Goal: Task Accomplishment & Management: Use online tool/utility

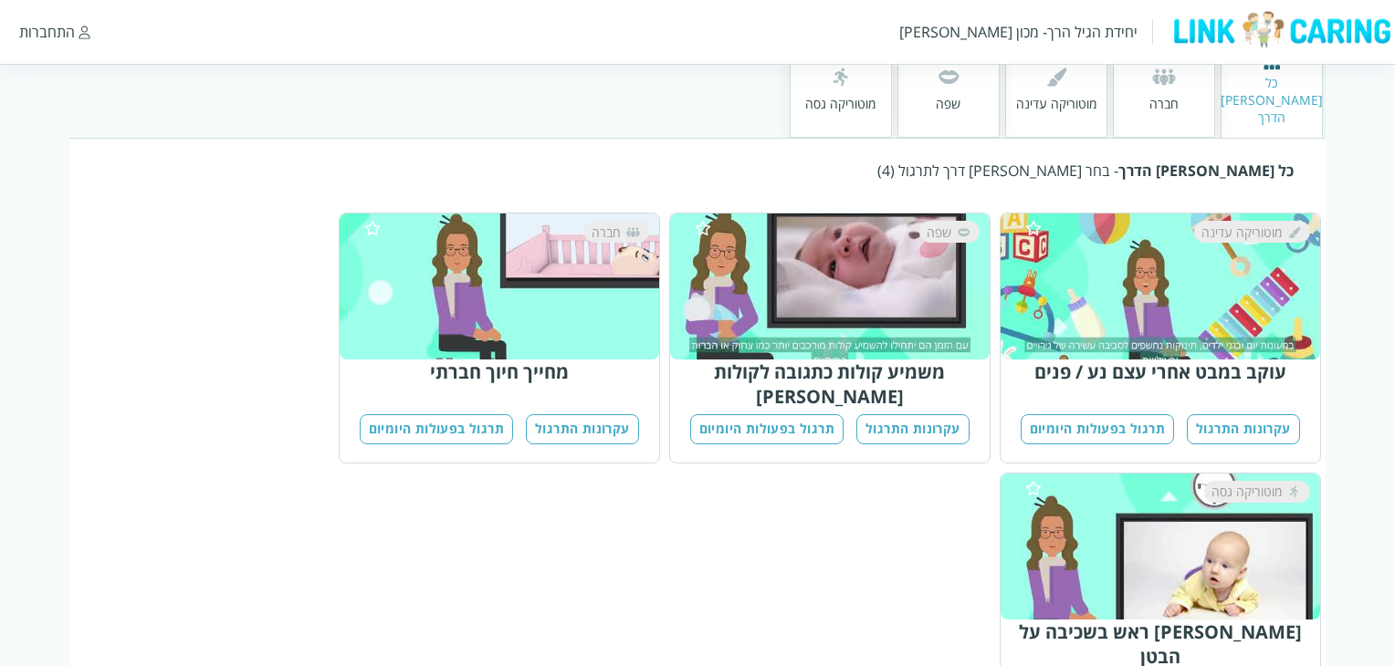
scroll to position [351, 0]
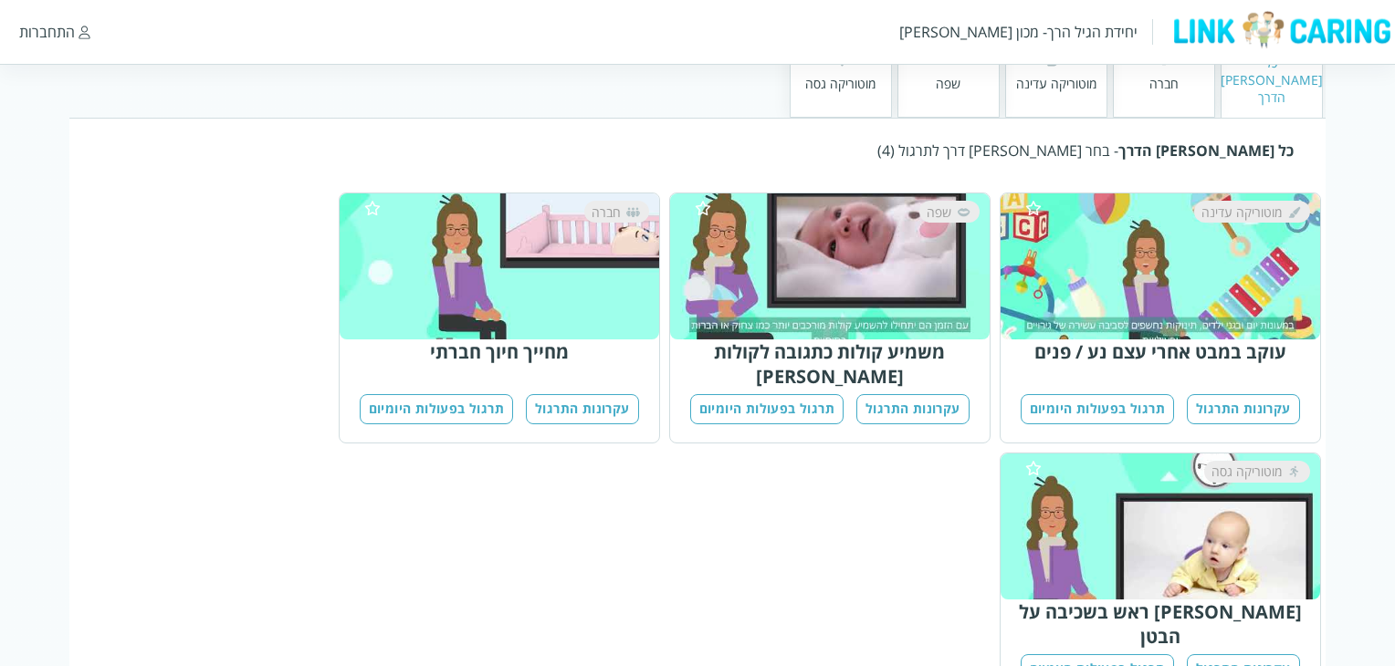
click at [815, 394] on button "תרגול בפעולות היומיום" at bounding box center [766, 409] width 153 height 30
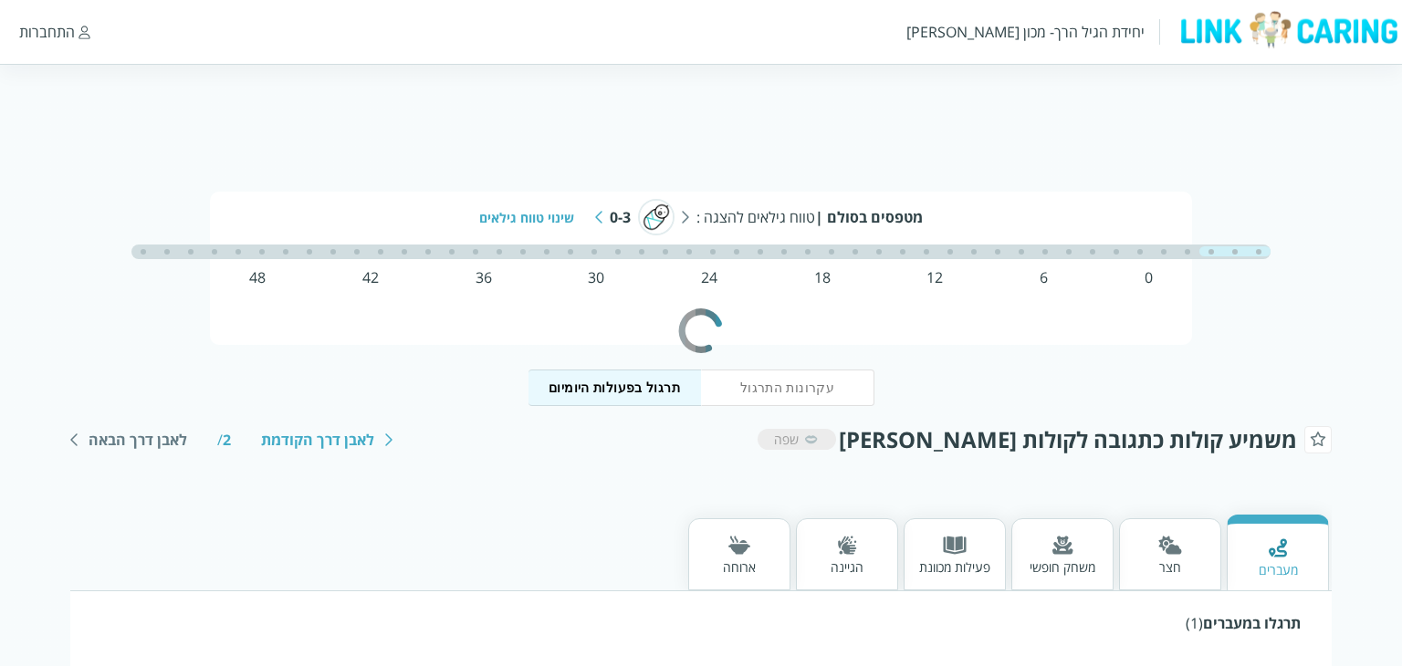
scroll to position [0, -7]
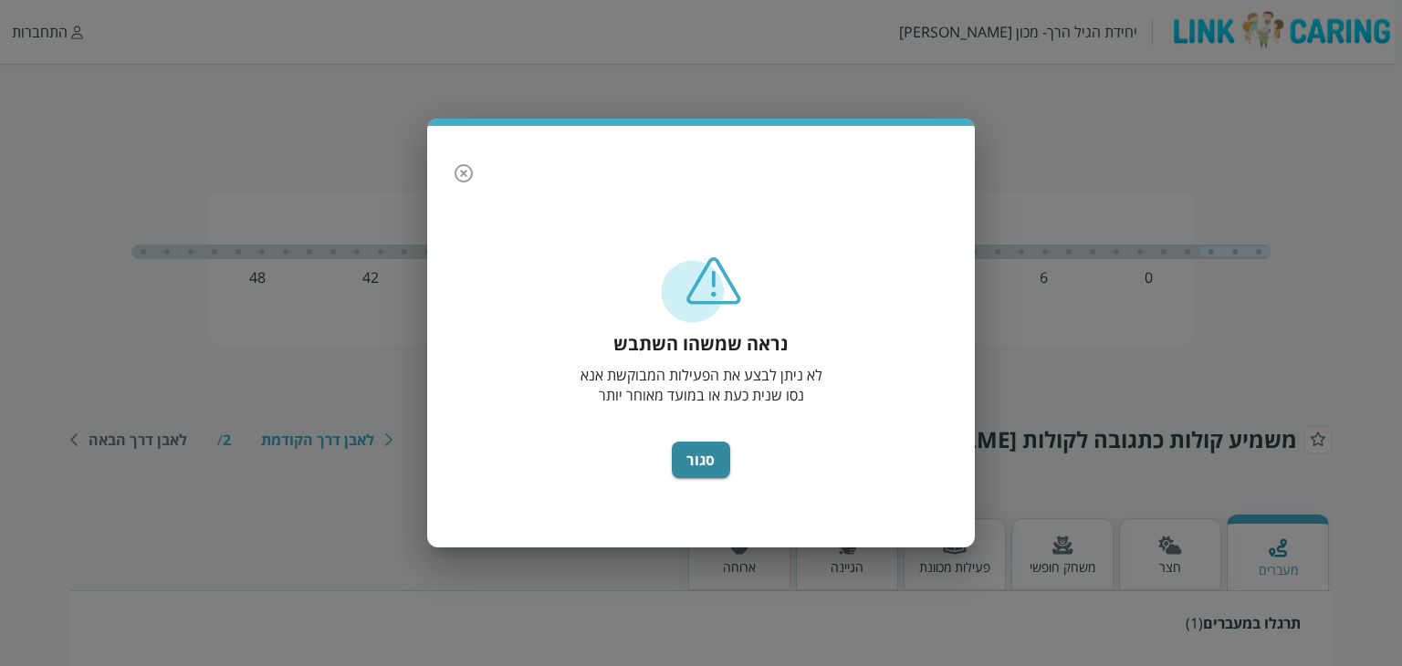
click at [469, 175] on icon "button" at bounding box center [464, 173] width 22 height 22
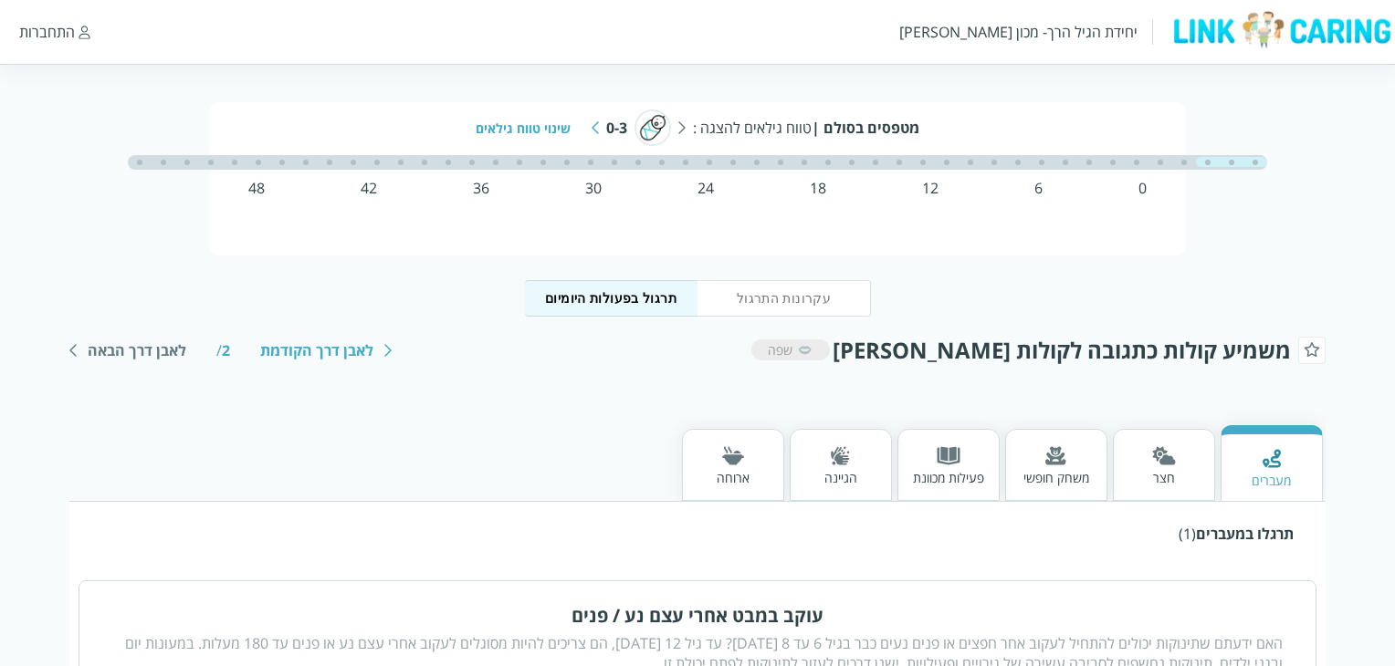
scroll to position [0, 0]
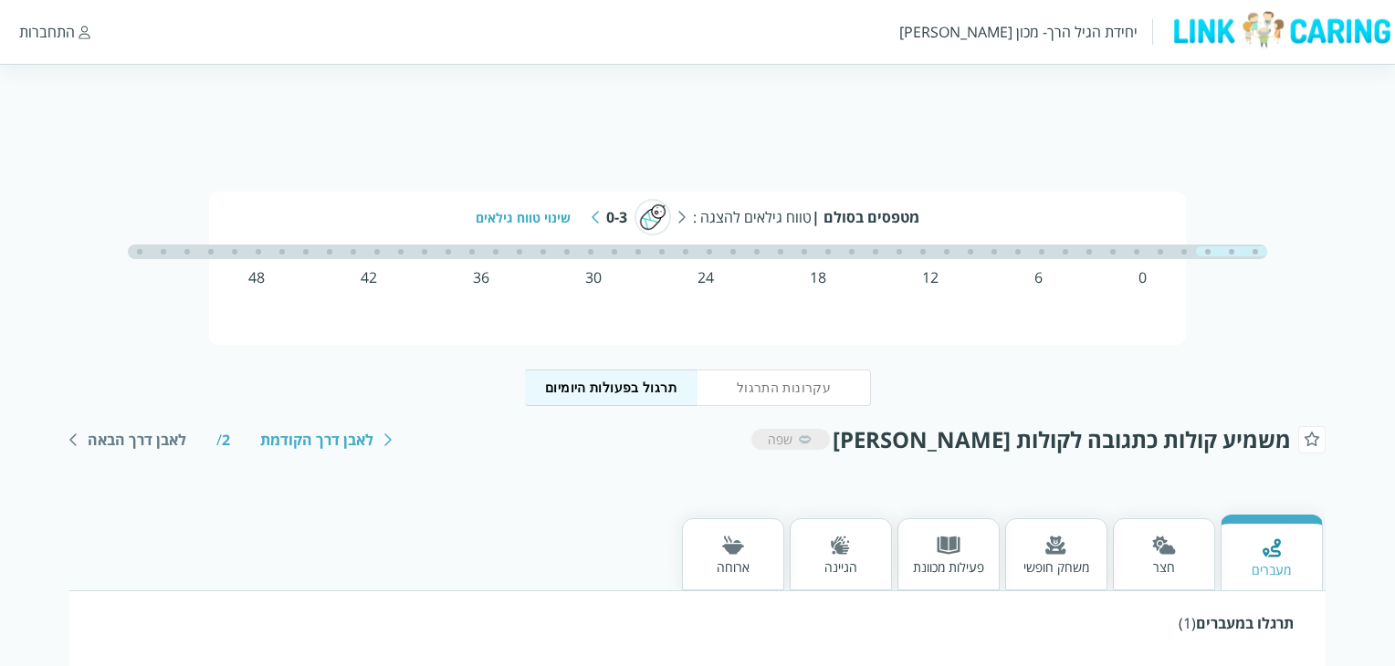
click at [1053, 549] on img at bounding box center [1055, 545] width 21 height 19
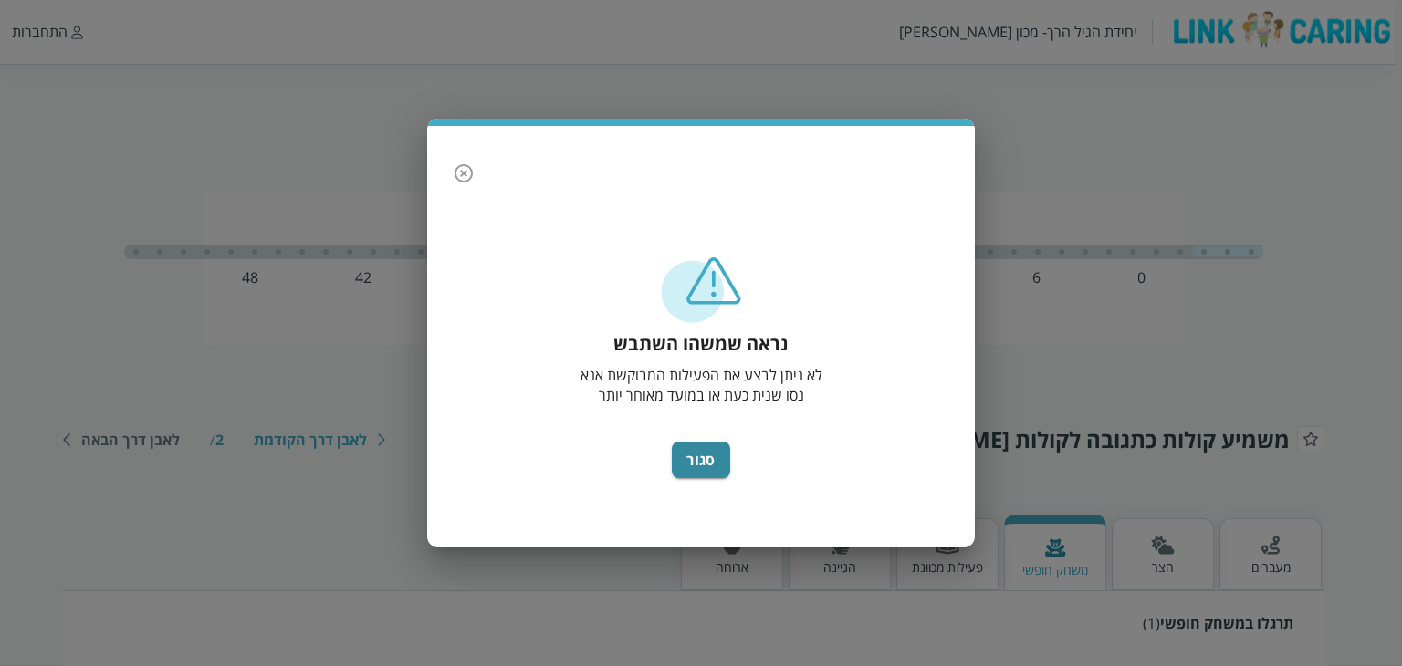
click at [467, 170] on icon "button" at bounding box center [464, 173] width 22 height 22
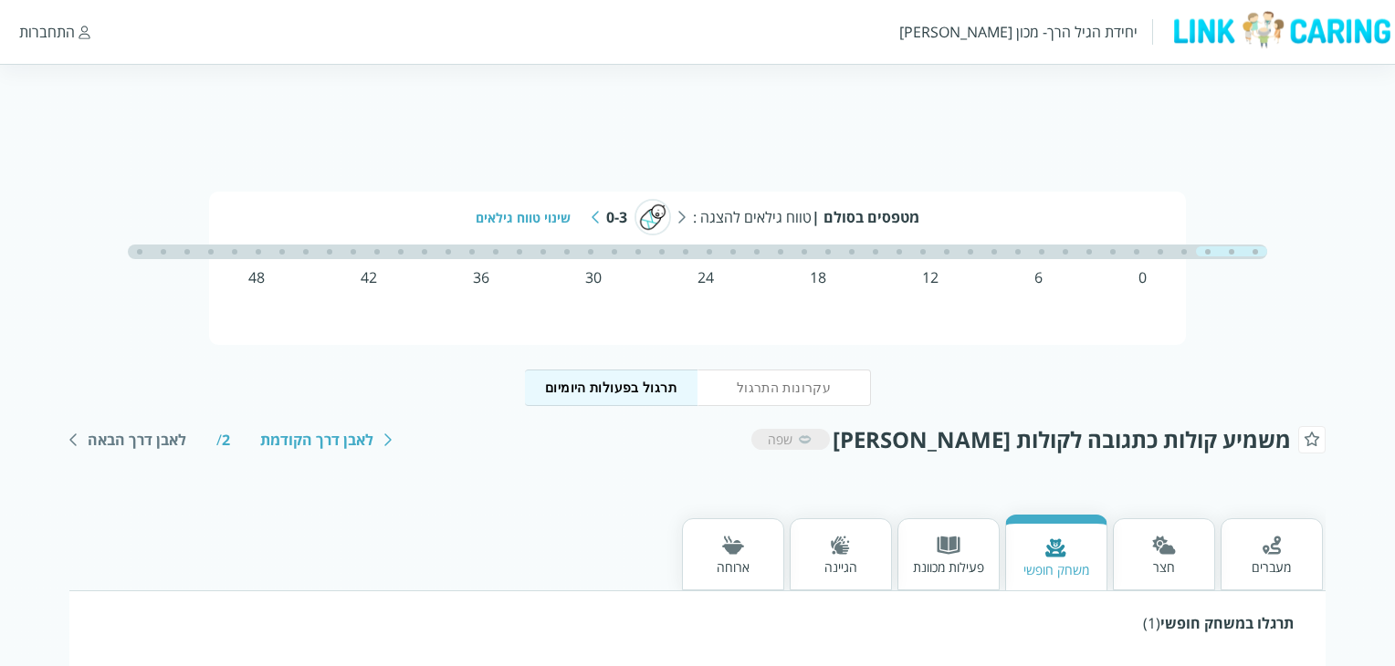
click at [534, 212] on div "שינוי טווח גילאים" at bounding box center [530, 217] width 109 height 17
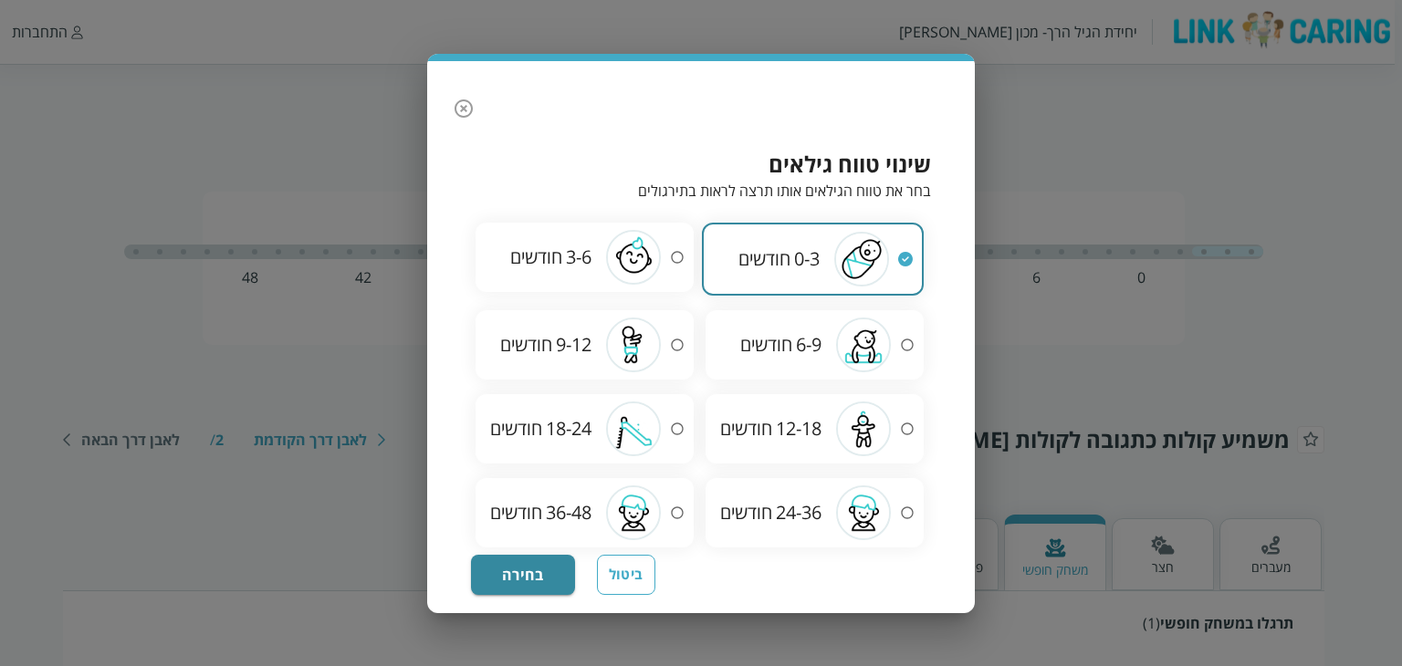
click at [802, 332] on span "6-9" at bounding box center [809, 344] width 26 height 25
radio input "false"
radio input "true"
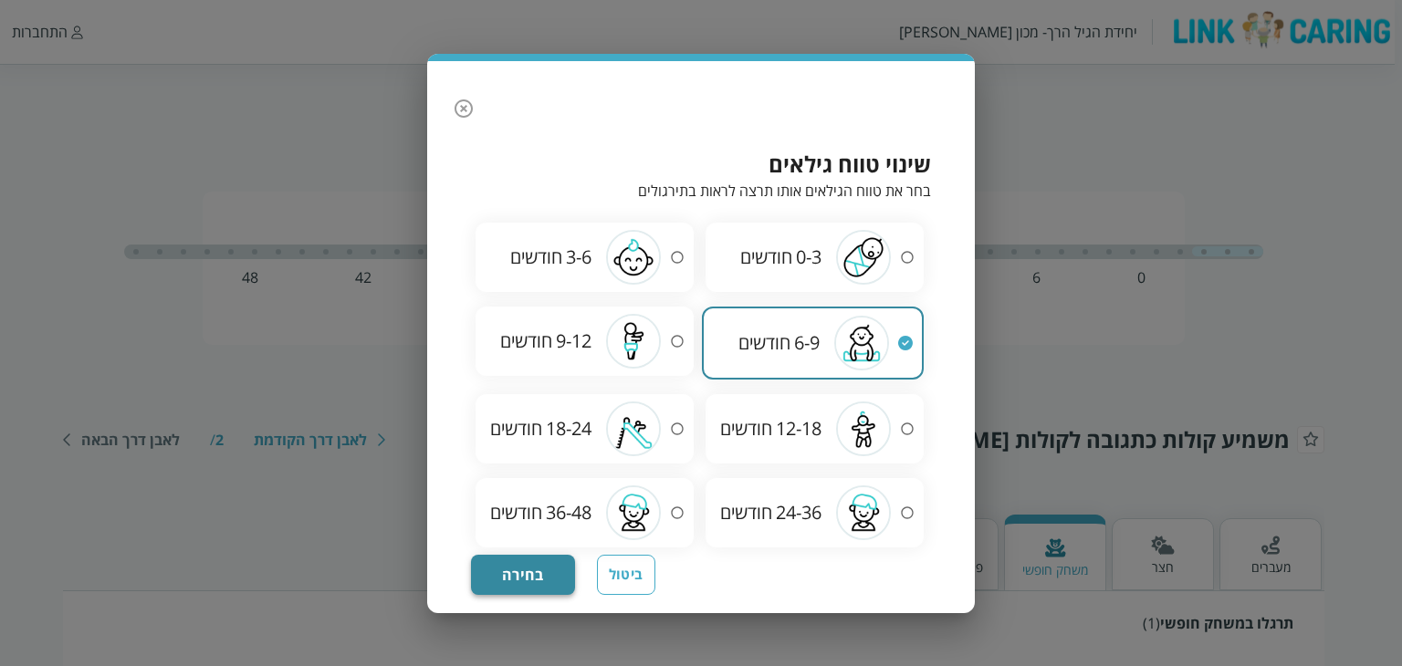
click at [522, 565] on button "בחירה" at bounding box center [523, 575] width 104 height 40
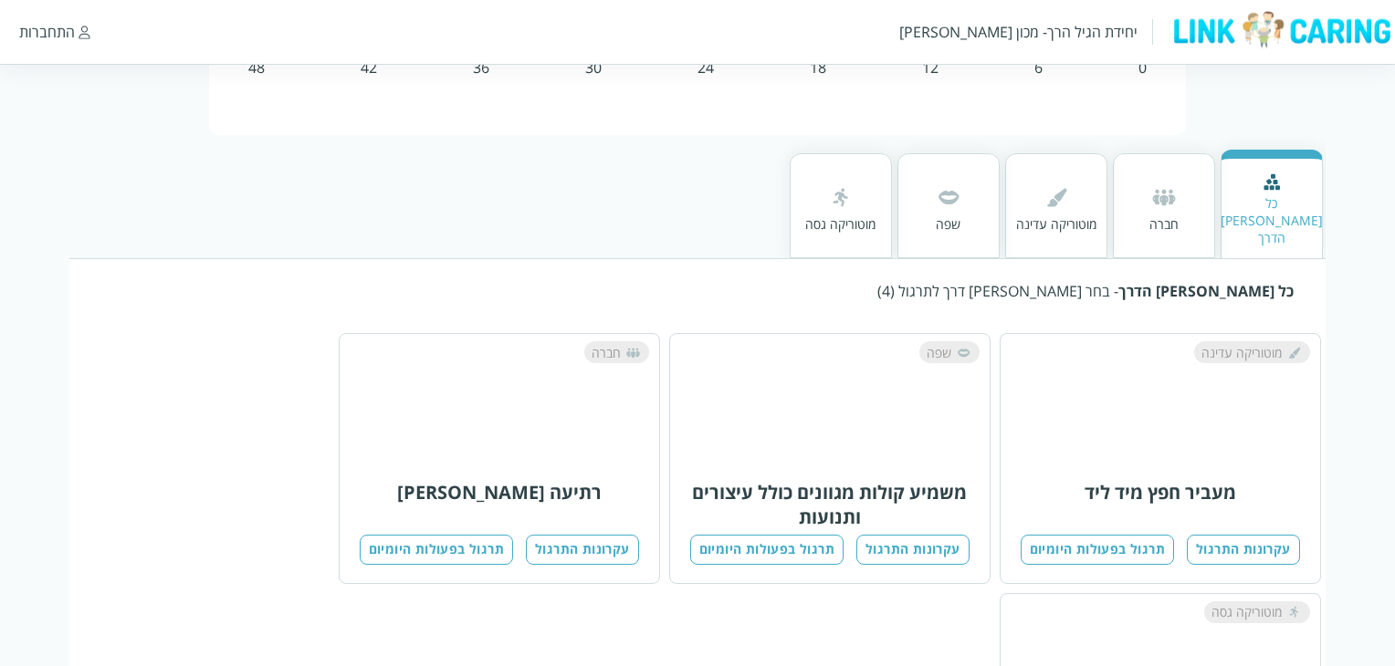
scroll to position [274, 0]
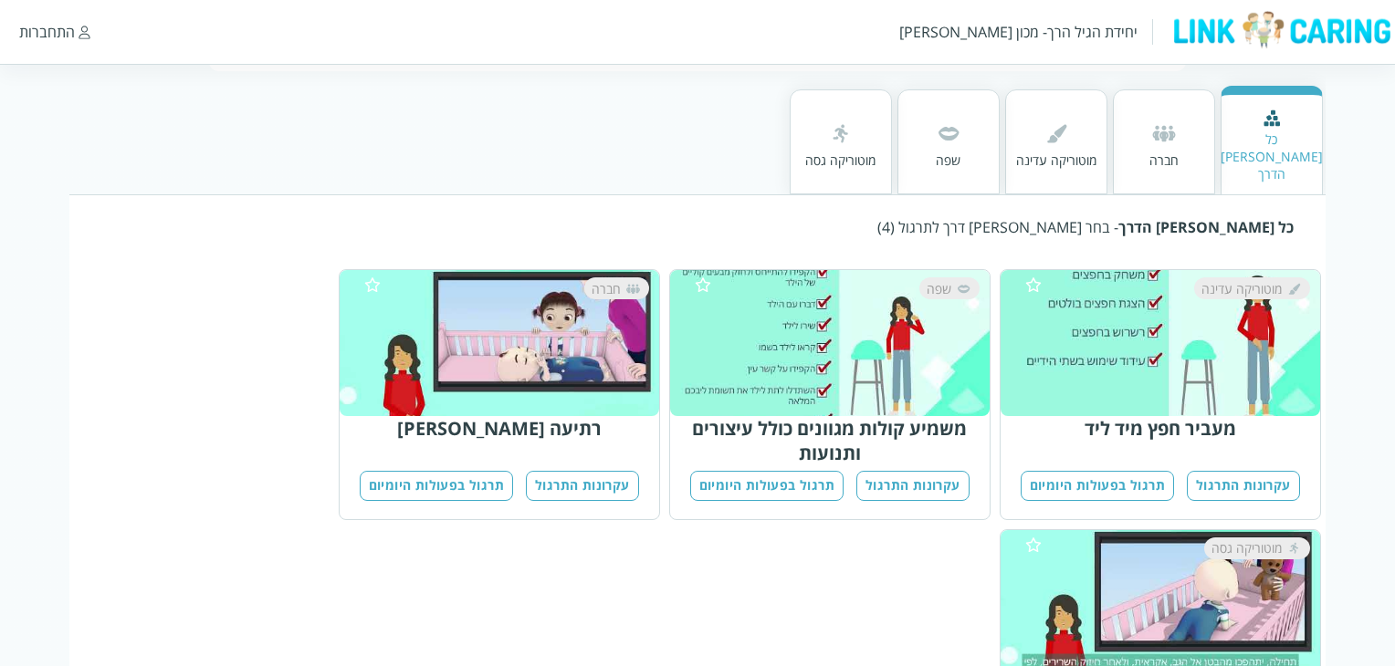
click at [787, 471] on button "תרגול בפעולות היומיום" at bounding box center [766, 486] width 153 height 30
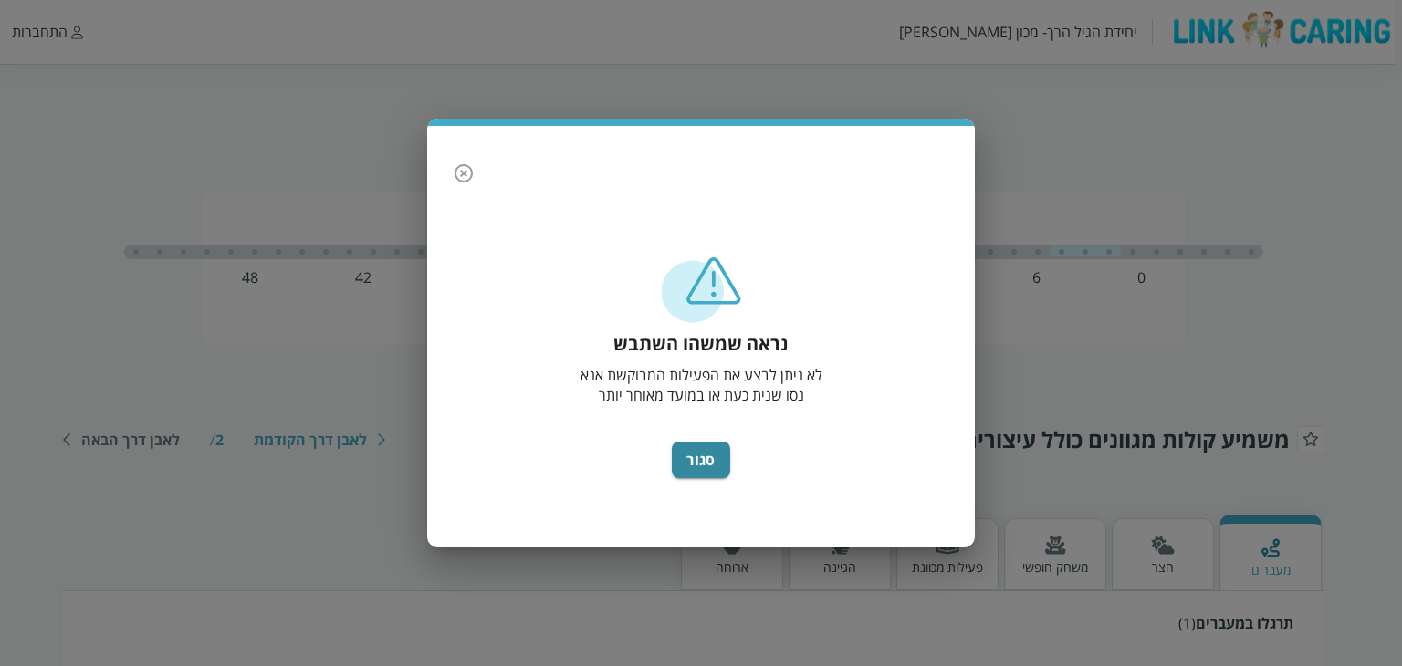
click at [467, 171] on icon "button" at bounding box center [464, 173] width 22 height 22
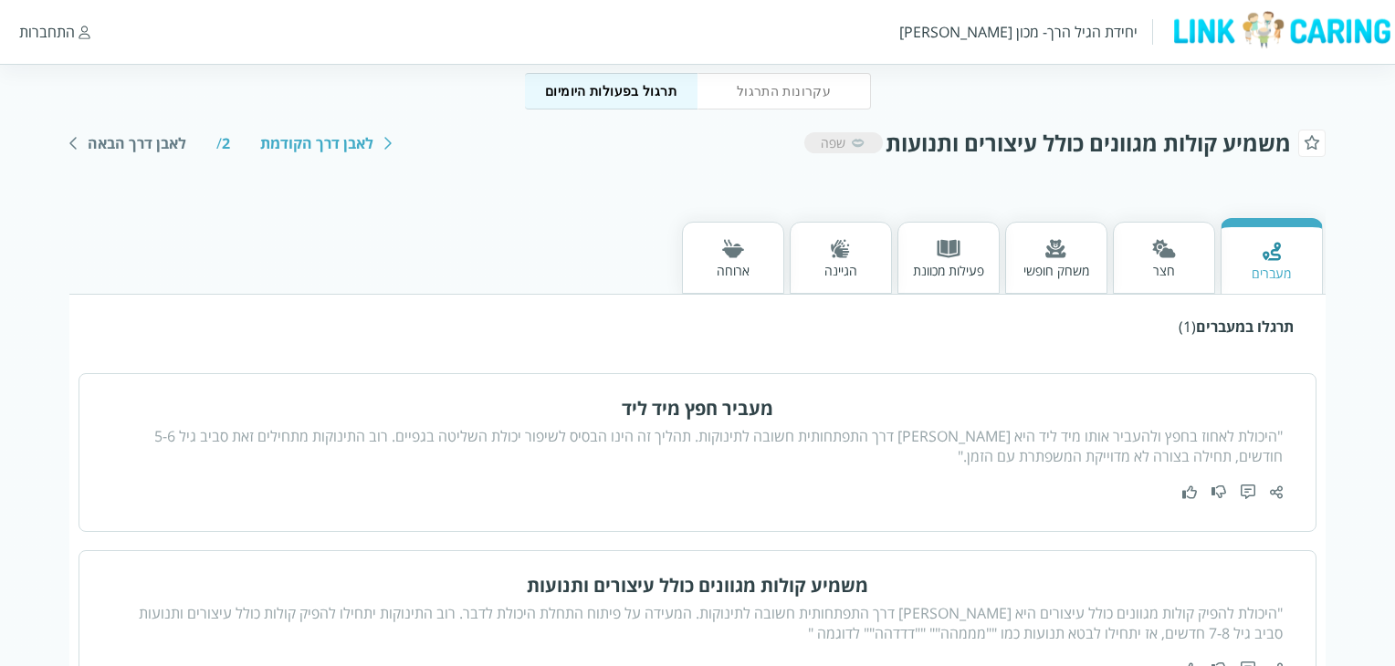
scroll to position [91, 0]
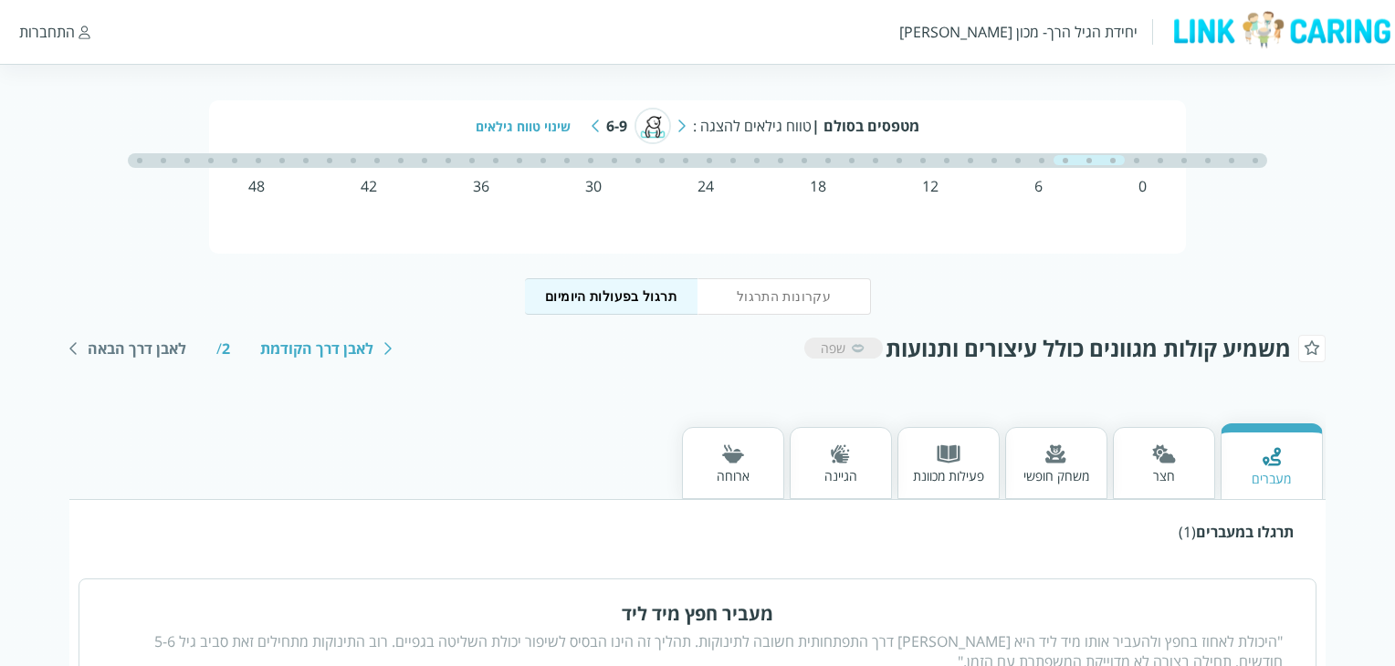
click at [811, 293] on button "עקרונות התרגול" at bounding box center [783, 296] width 173 height 37
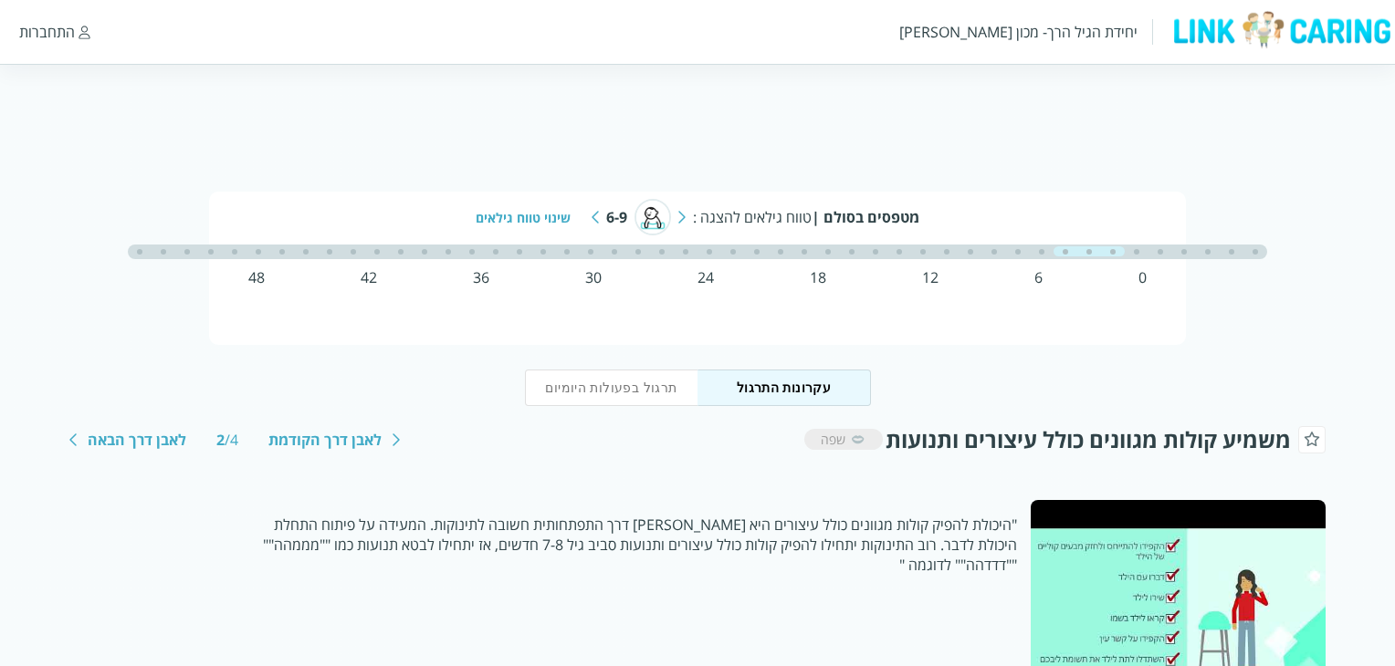
click at [544, 224] on div "שינוי טווח גילאים" at bounding box center [530, 217] width 109 height 17
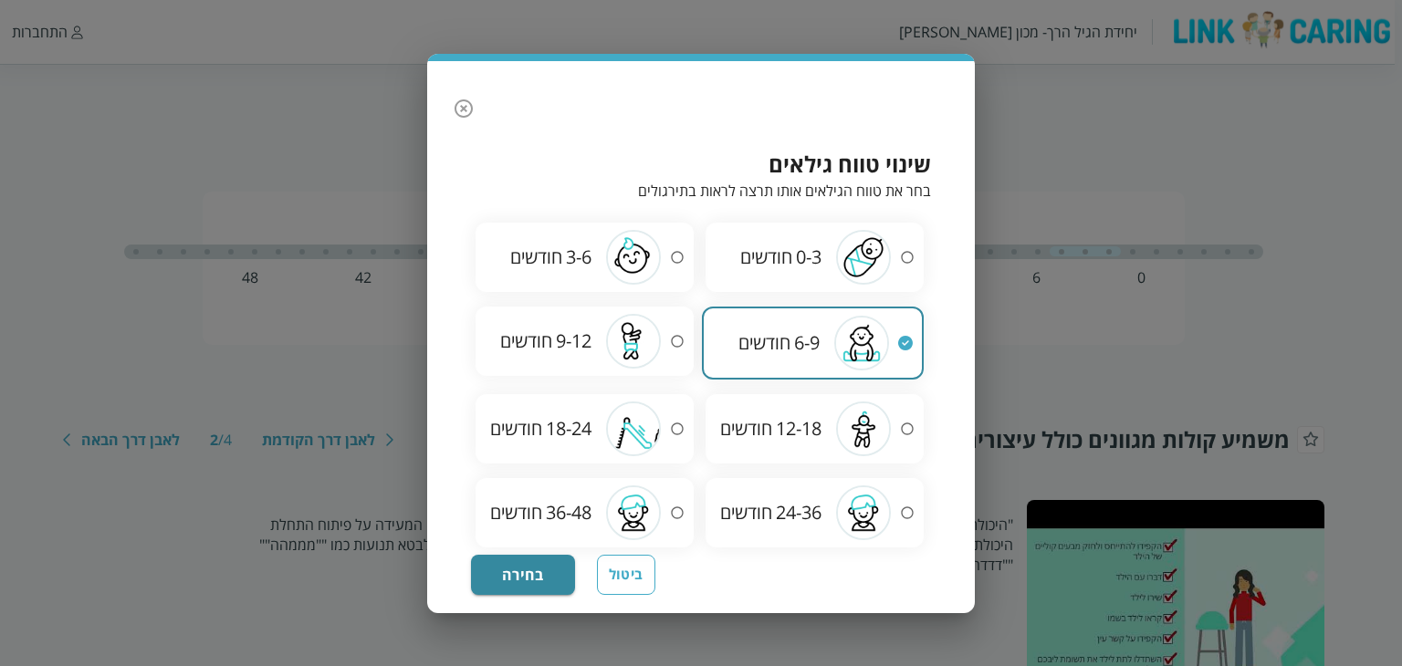
click at [812, 446] on div "12-18 חודשים" at bounding box center [815, 429] width 218 height 55
radio input "false"
radio input "true"
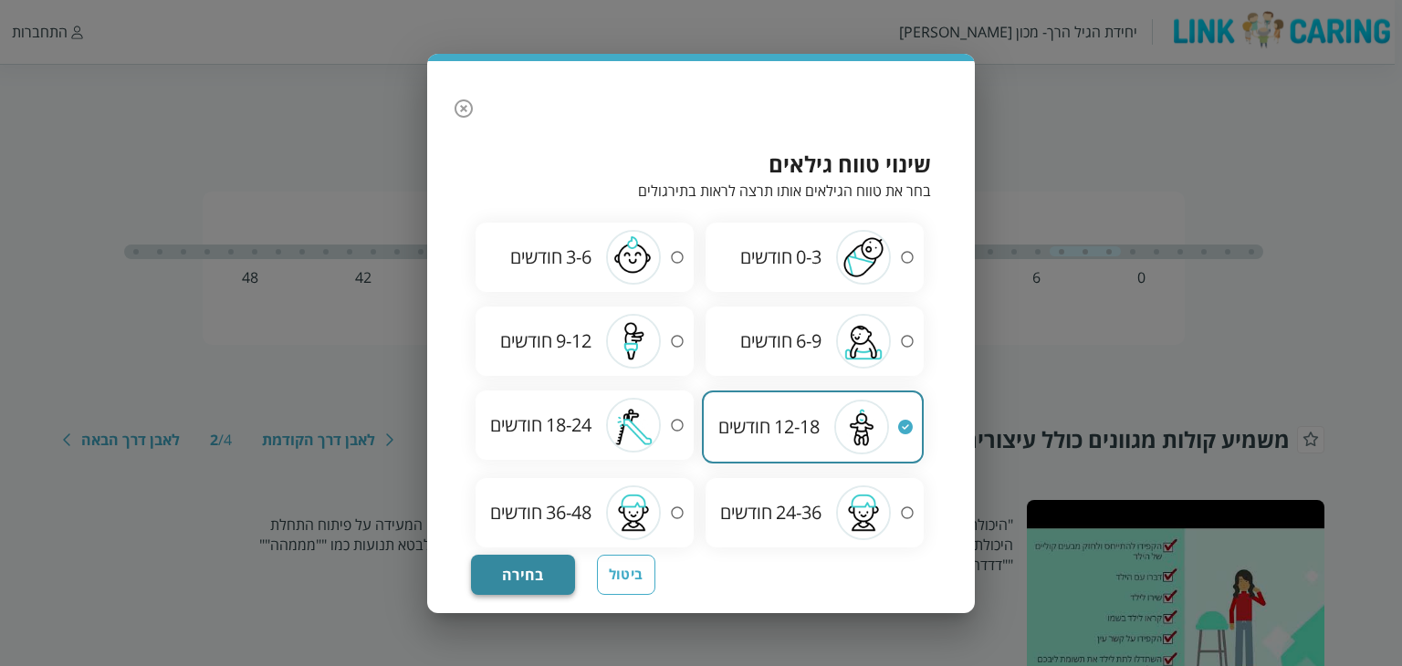
click at [515, 568] on button "בחירה" at bounding box center [523, 575] width 104 height 40
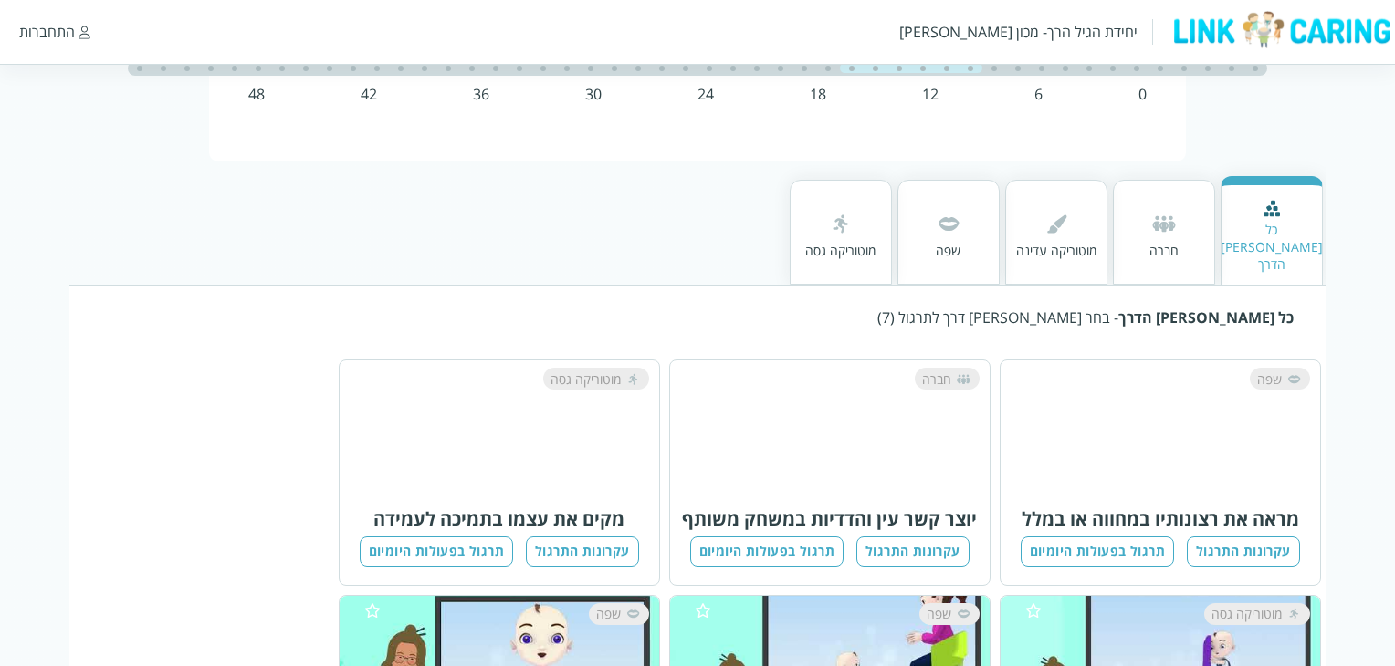
scroll to position [456, 0]
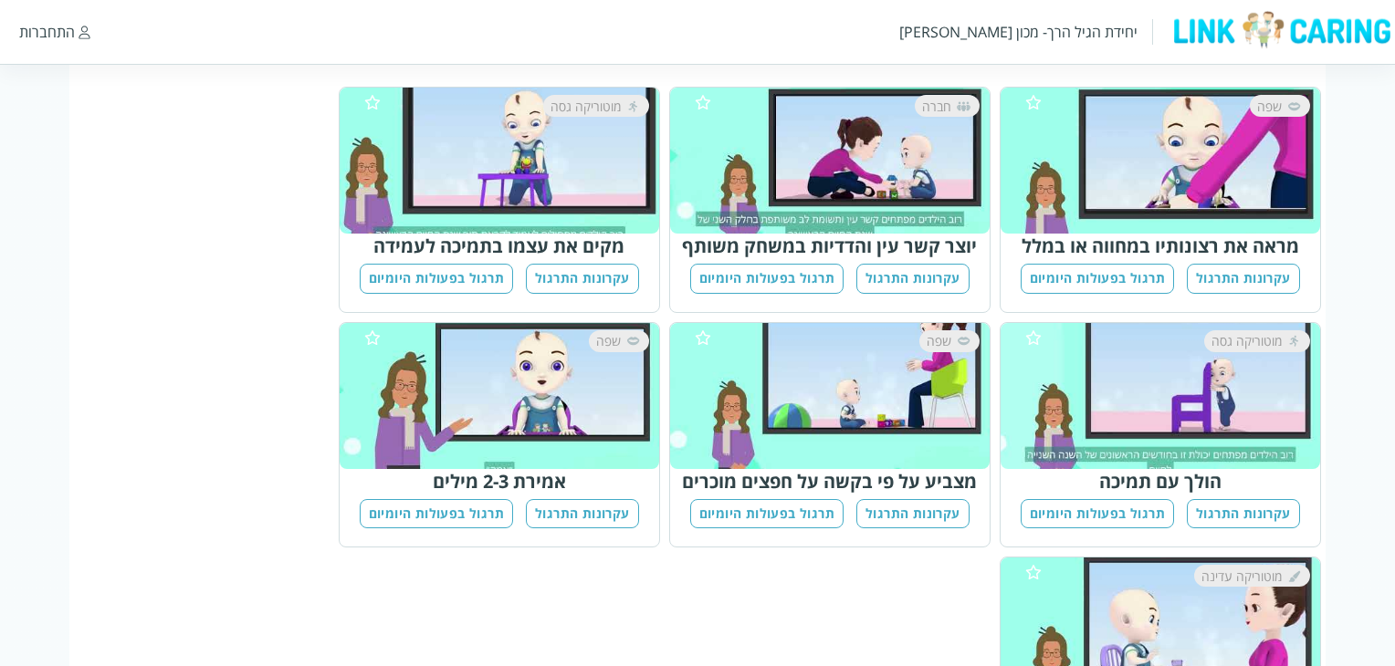
click at [945, 264] on button "עקרונות התרגול" at bounding box center [912, 279] width 113 height 30
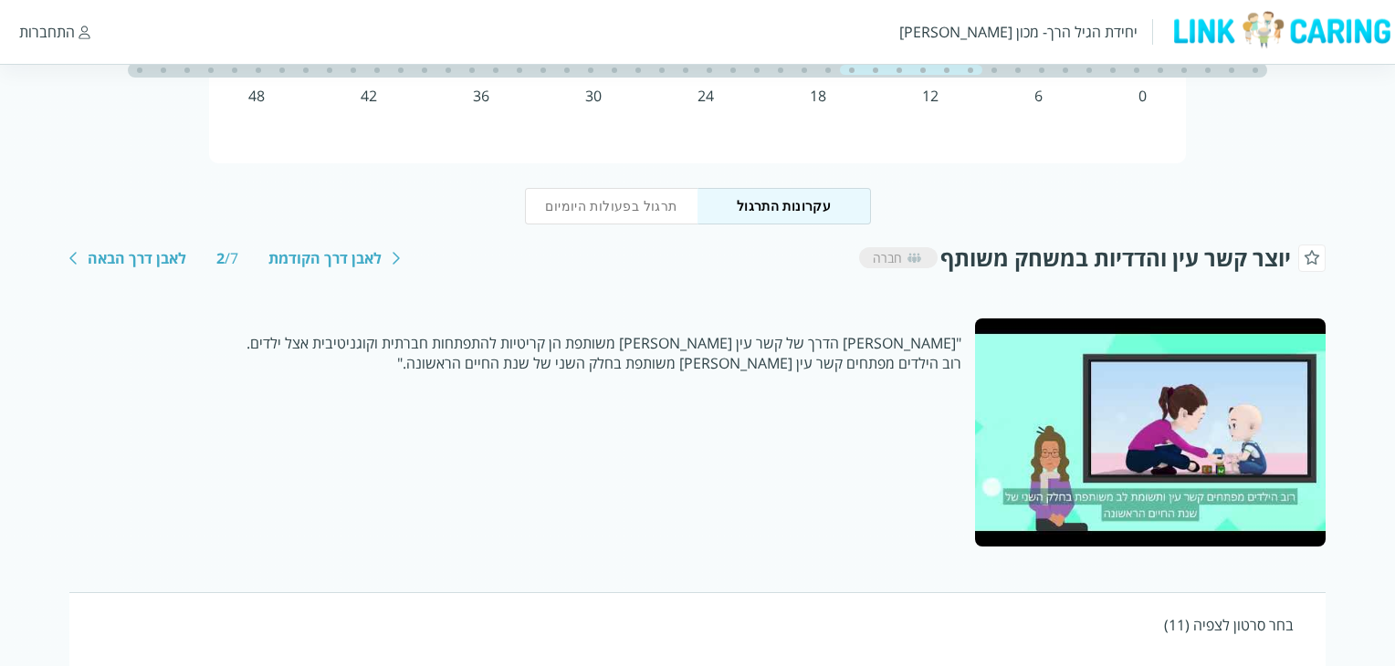
scroll to position [91, 0]
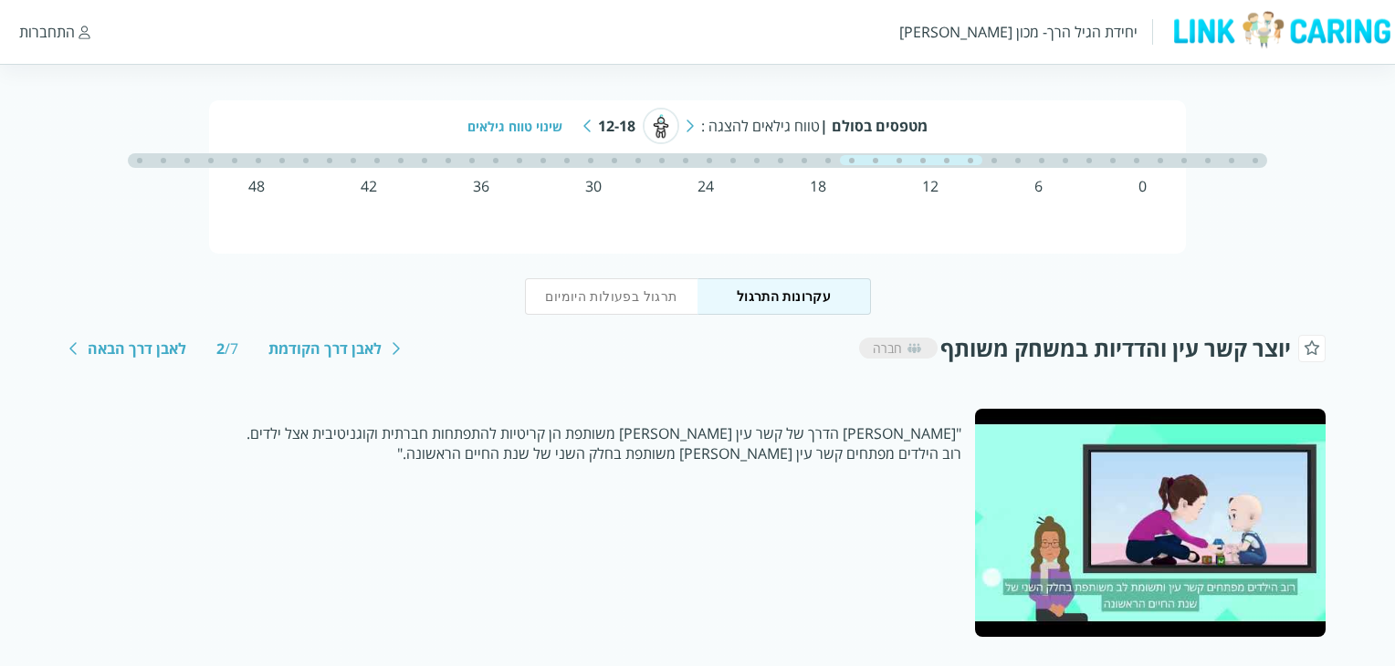
click at [588, 303] on button "תרגול בפעולות היומיום" at bounding box center [611, 296] width 173 height 37
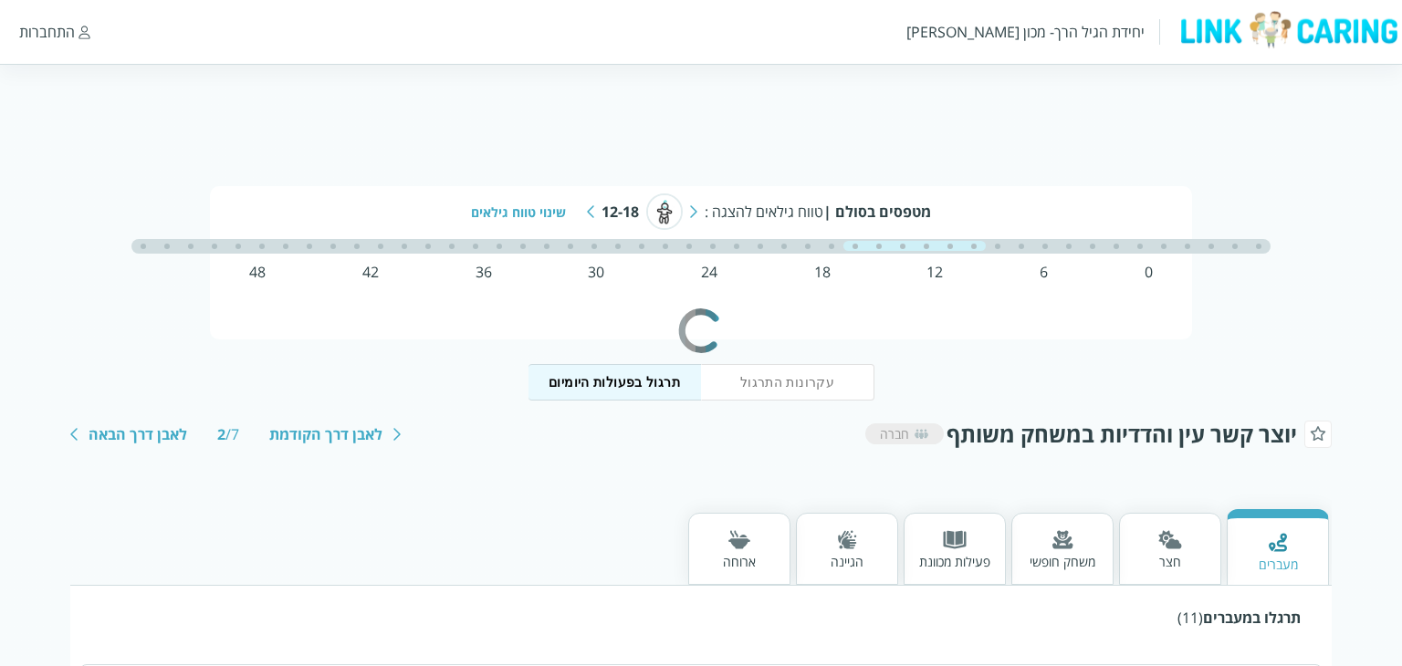
scroll to position [0, -7]
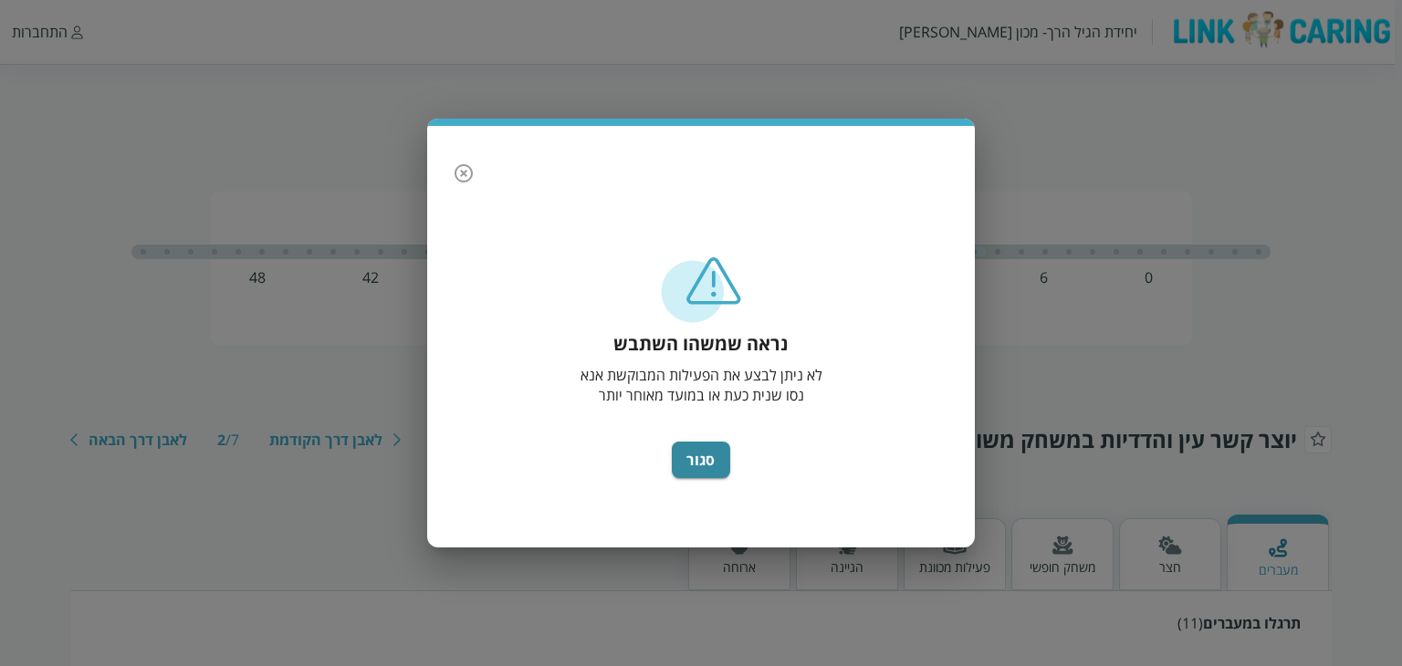
click at [471, 168] on icon "button" at bounding box center [464, 173] width 22 height 22
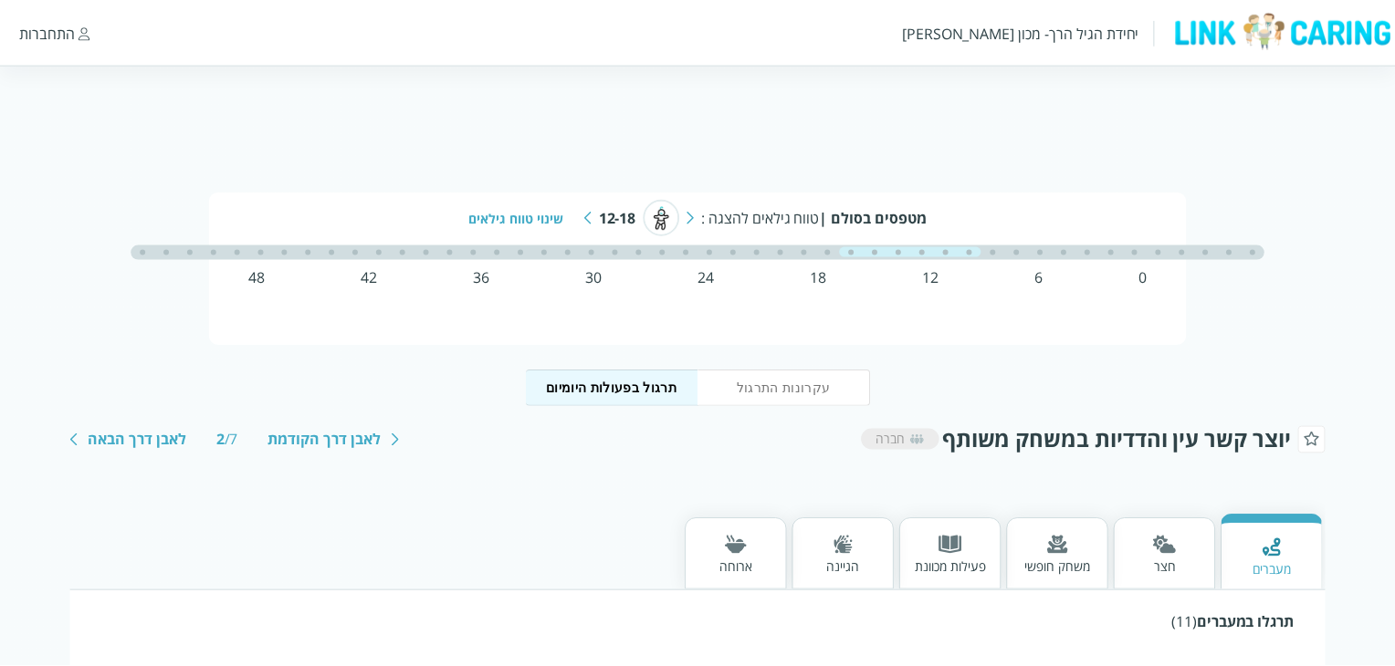
scroll to position [0, 0]
click at [68, 34] on div "התחברות" at bounding box center [47, 32] width 56 height 20
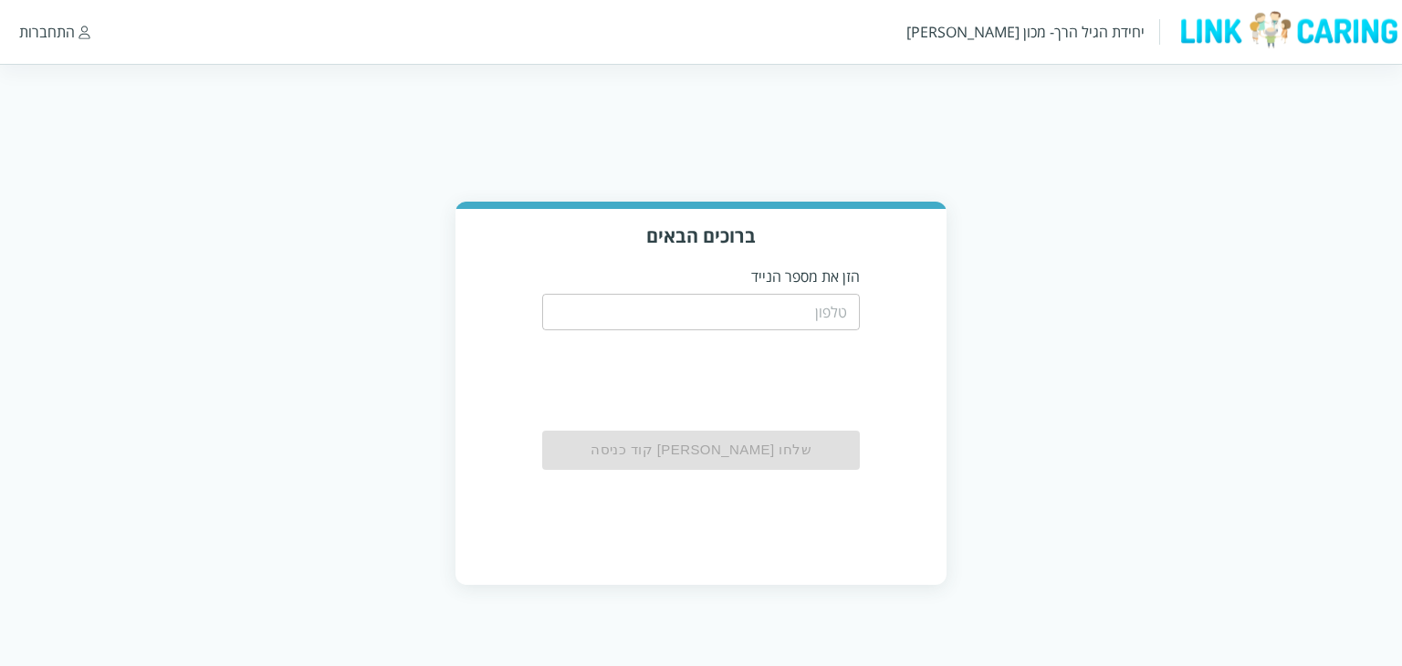
click at [763, 315] on input "tel" at bounding box center [701, 312] width 319 height 37
type input "0587811111"
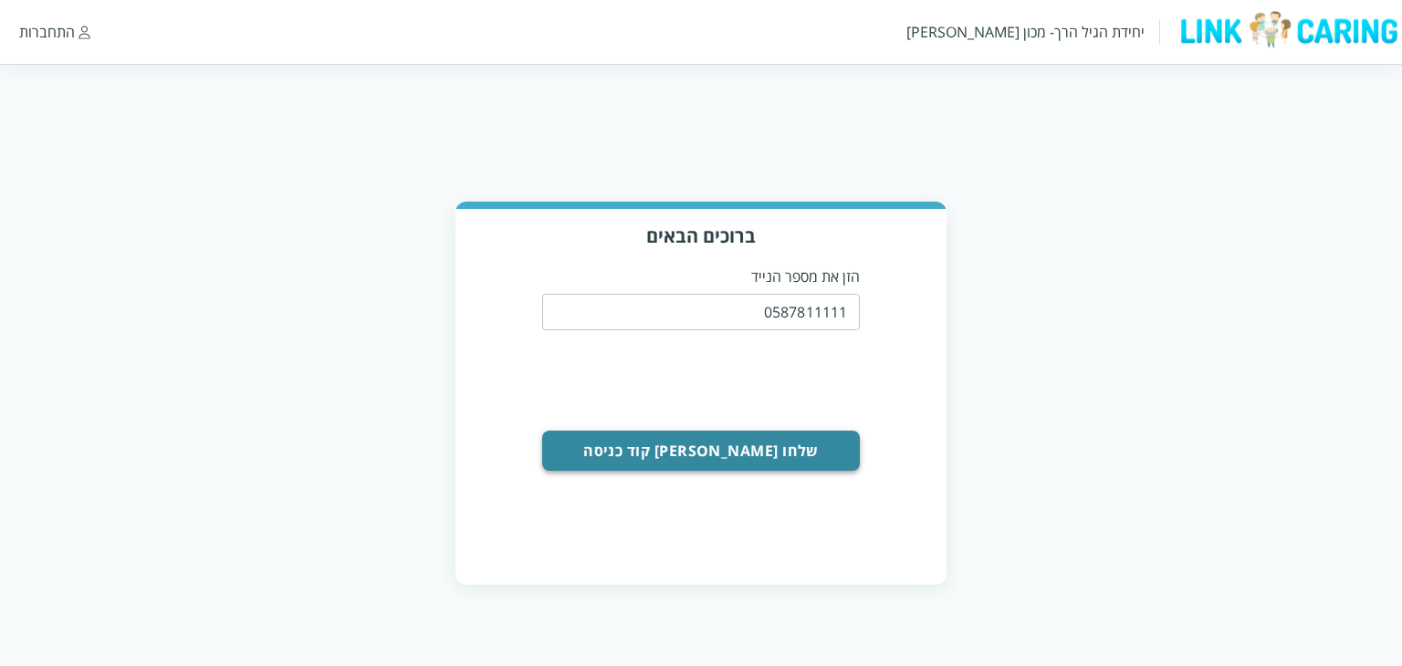
click at [768, 453] on button "שלחו [PERSON_NAME] קוד כניסה" at bounding box center [701, 451] width 319 height 40
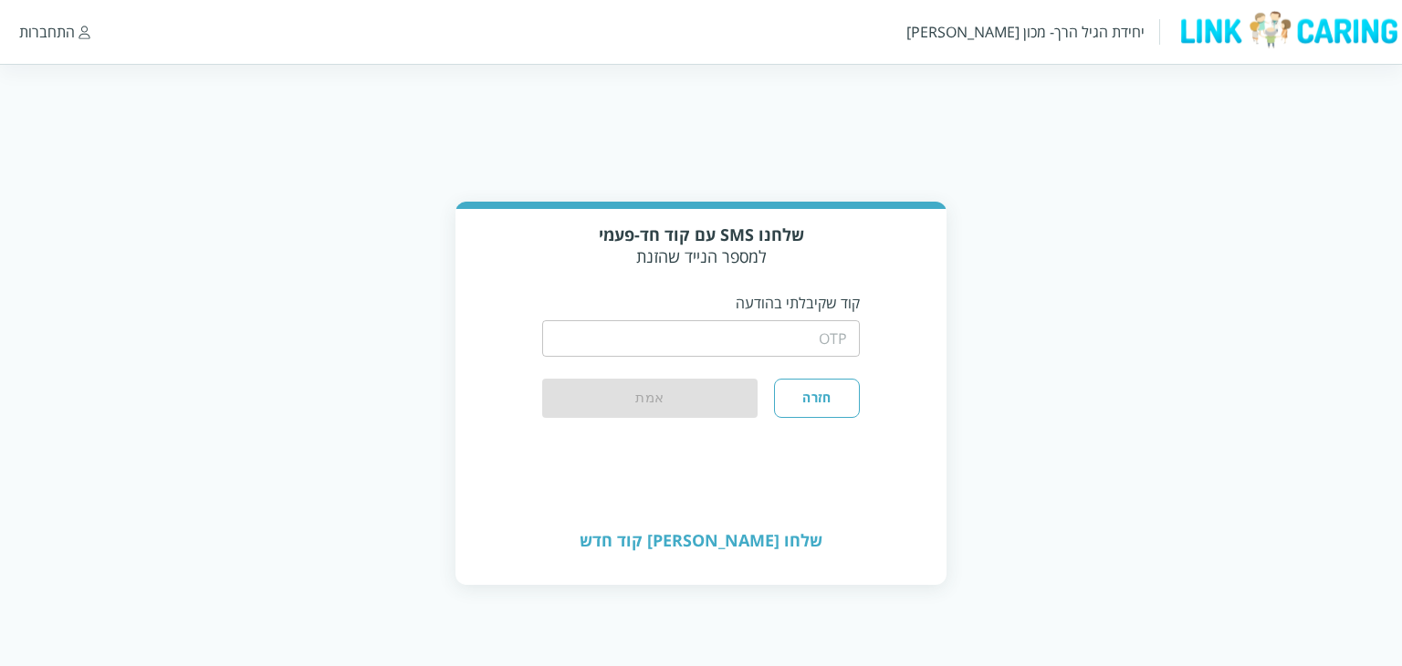
click at [793, 352] on input "string" at bounding box center [701, 338] width 319 height 37
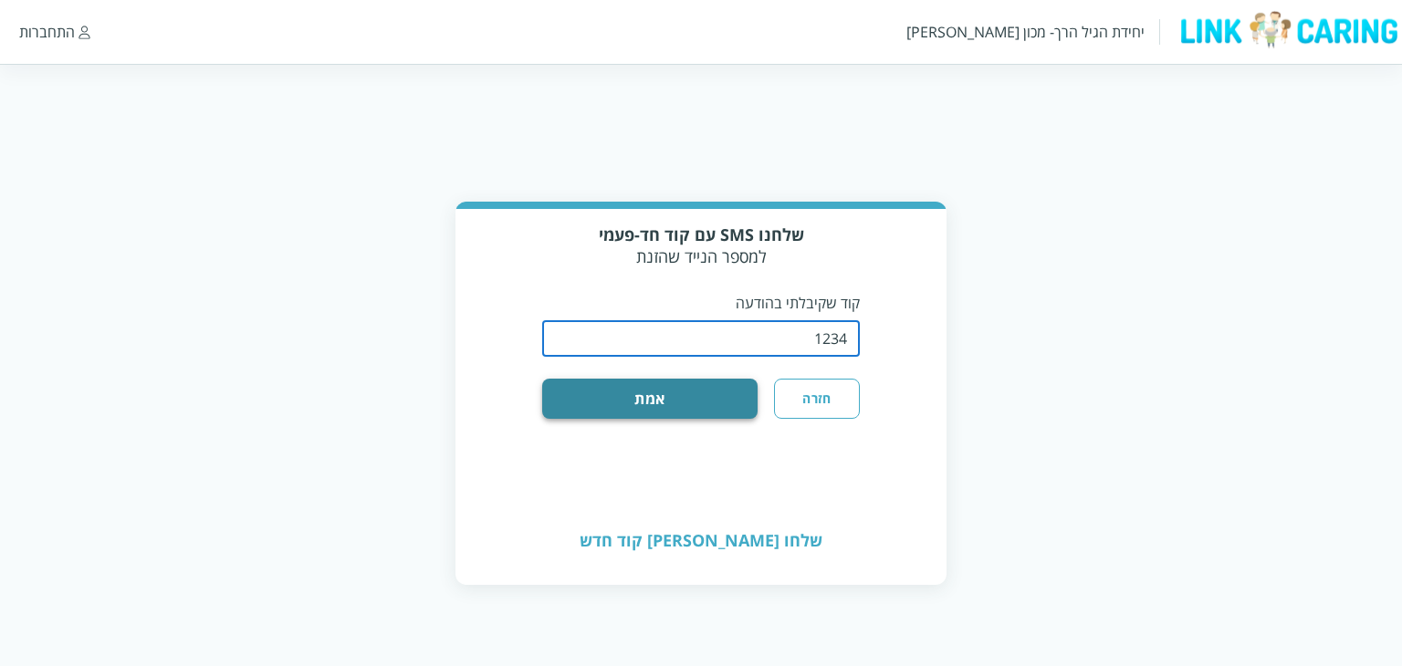
type input "1234"
click at [693, 405] on button "אמת" at bounding box center [650, 399] width 216 height 40
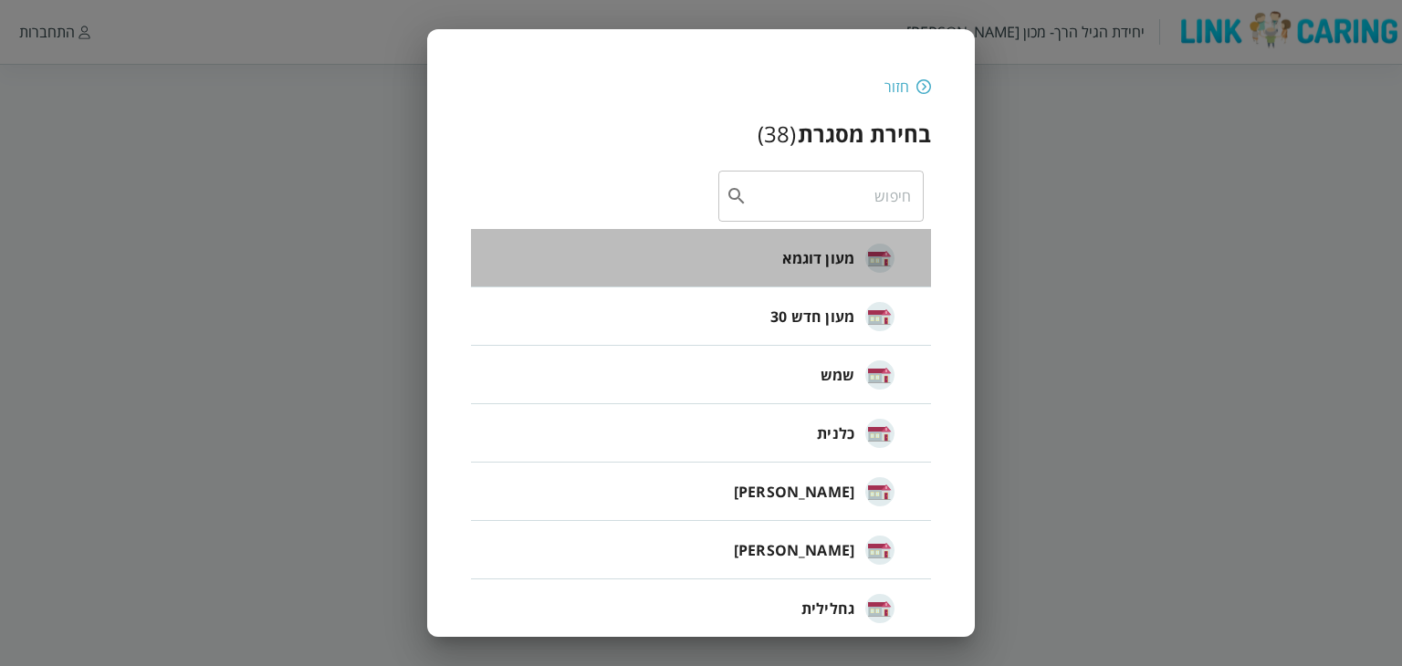
click at [829, 250] on span "מעון דוגמא" at bounding box center [818, 258] width 72 height 22
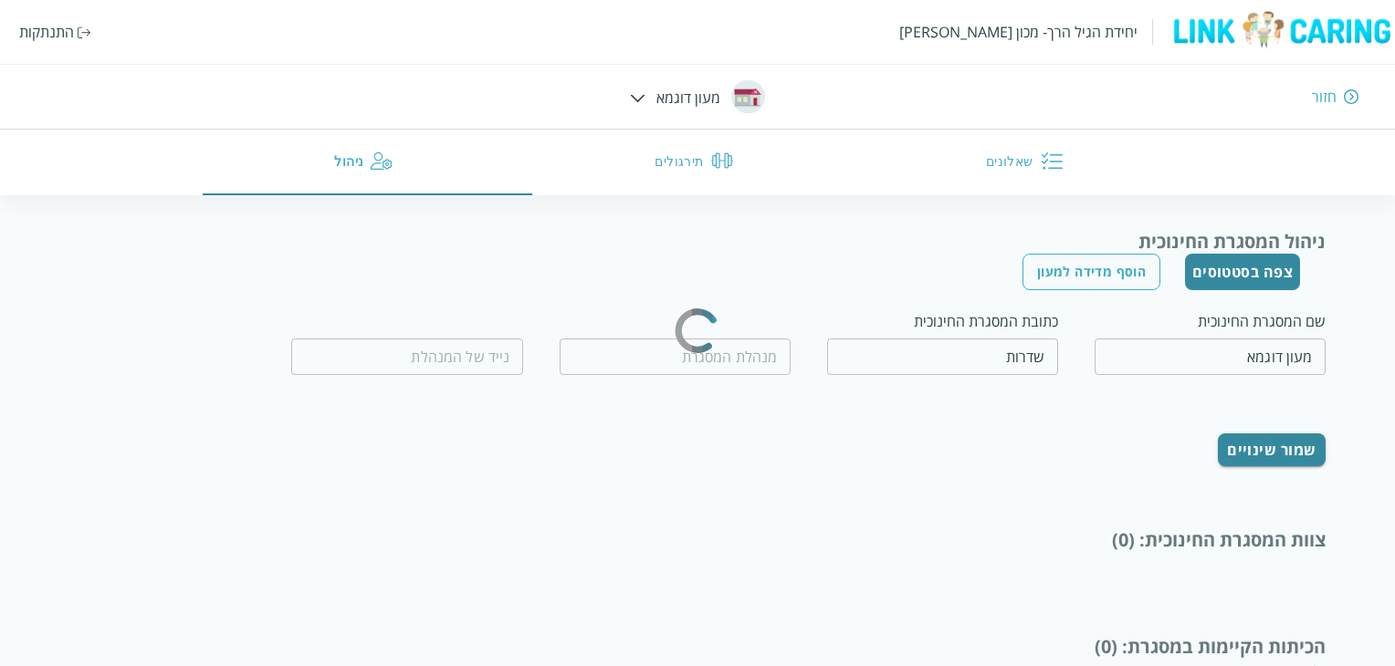
type input "המנהלת שלנו"
type input "0536363636"
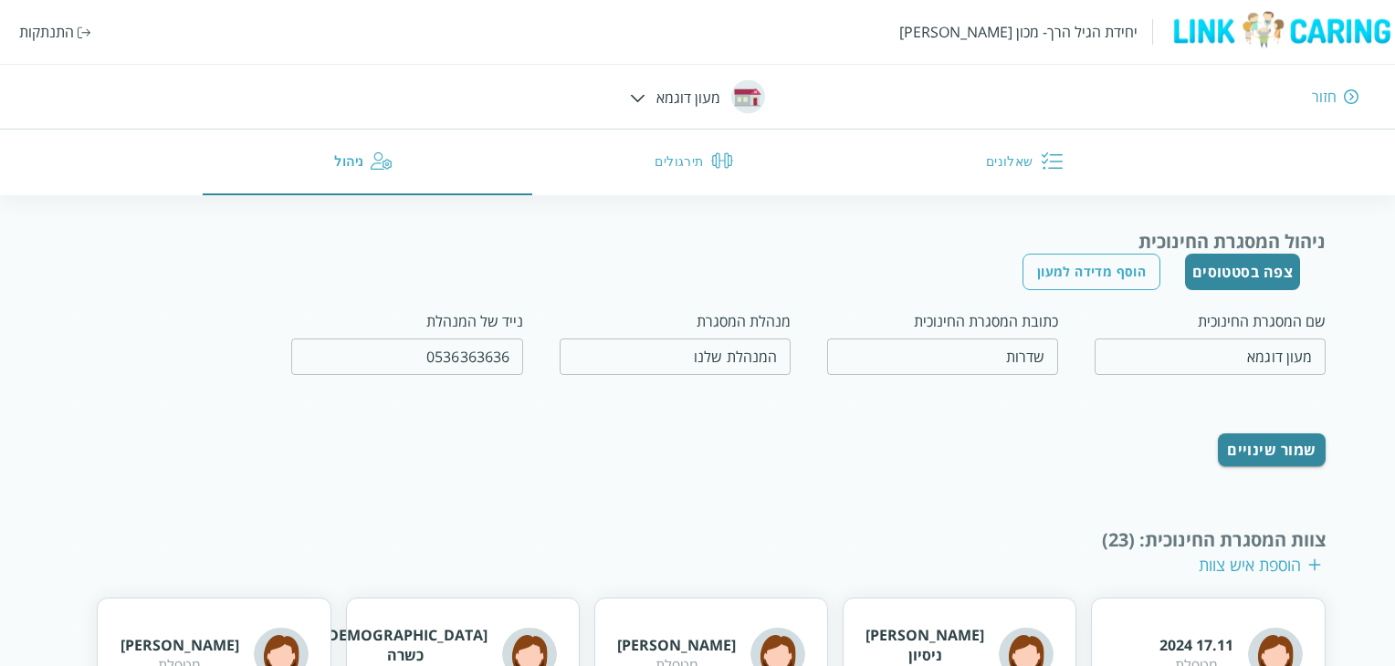
click at [671, 164] on button "תירגולים" at bounding box center [697, 163] width 330 height 66
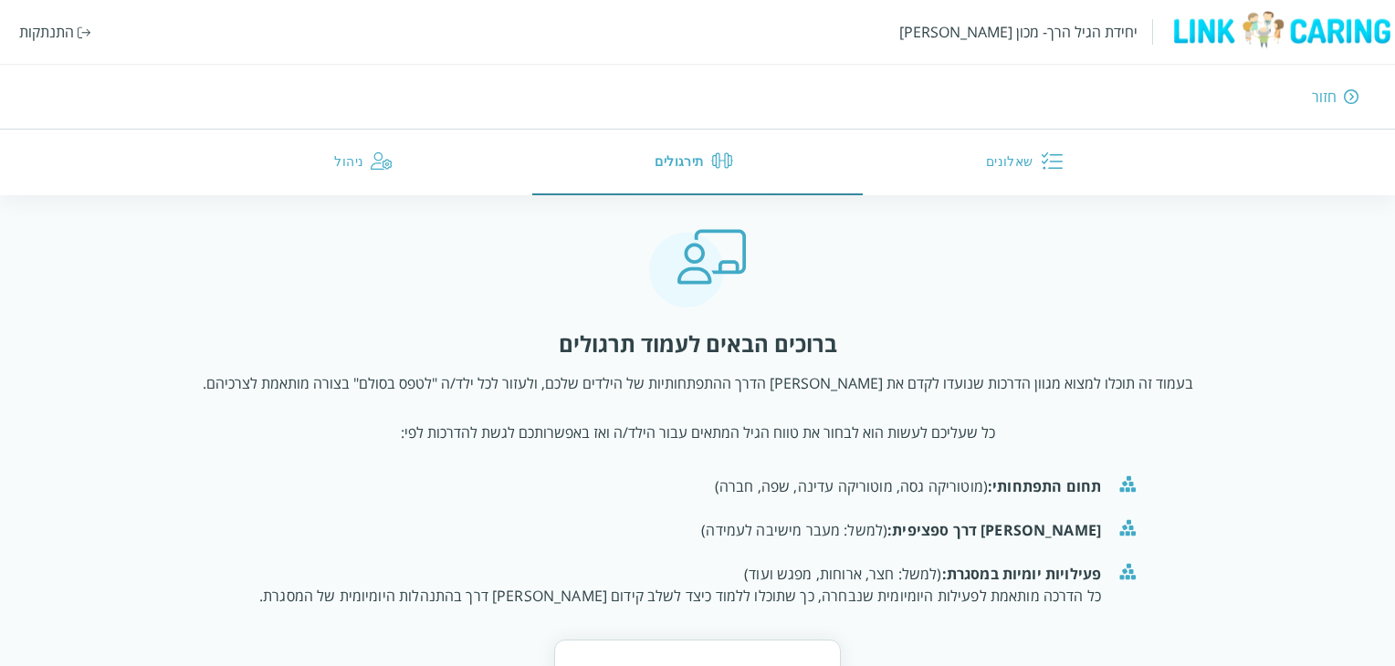
click at [65, 31] on div "התנתקות" at bounding box center [46, 32] width 55 height 20
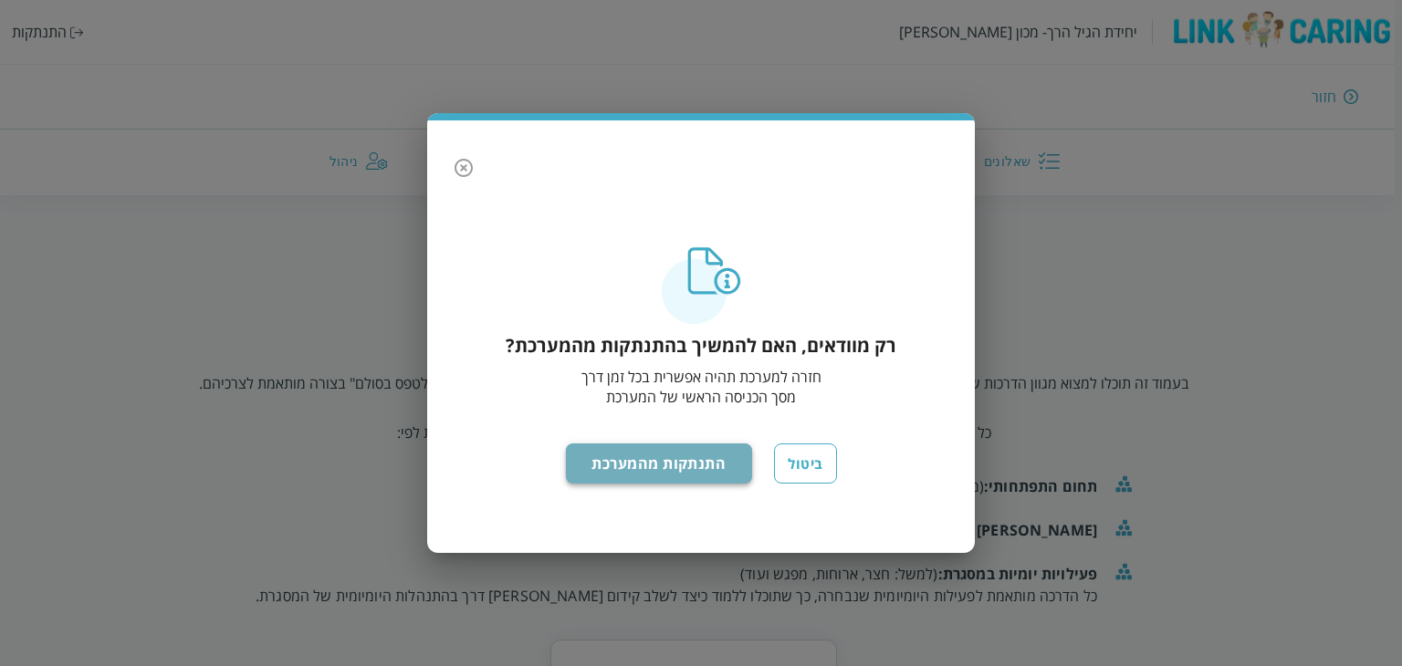
click at [677, 466] on button "התנתקות מהמערכת" at bounding box center [659, 464] width 187 height 40
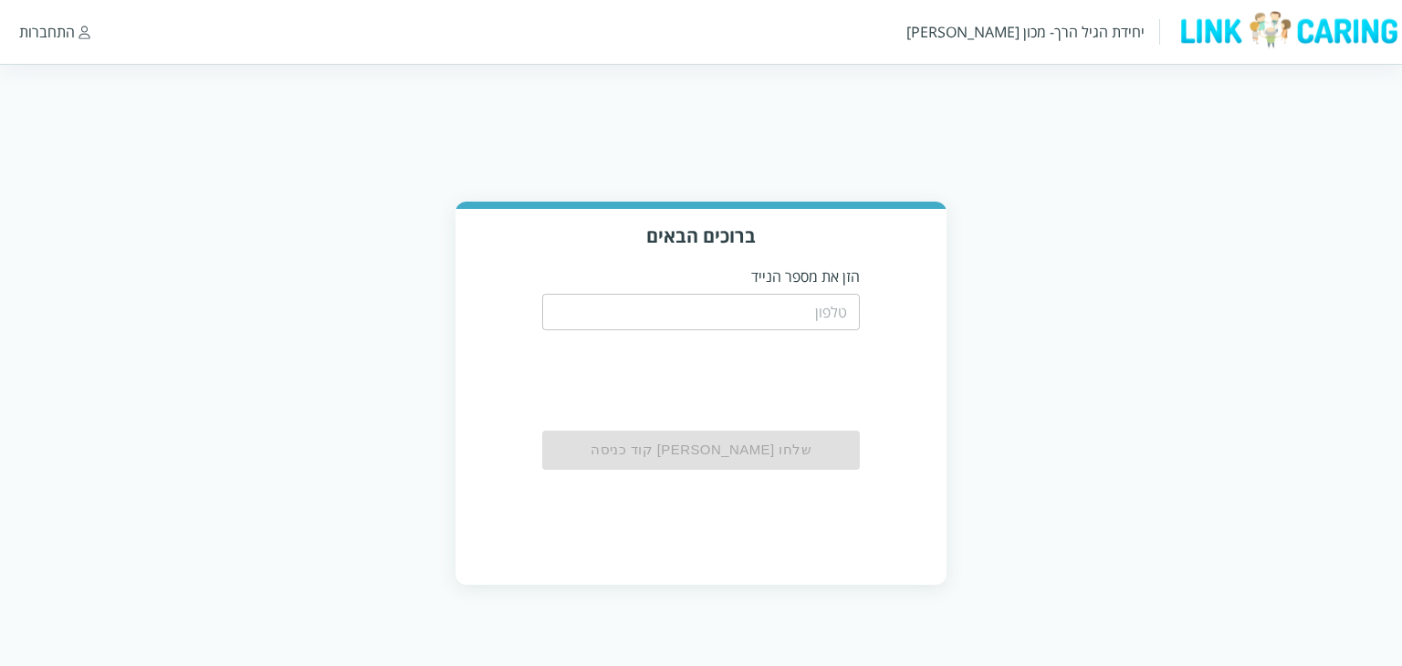
click at [740, 309] on input "tel" at bounding box center [701, 312] width 319 height 37
click at [751, 308] on input "tel" at bounding box center [701, 312] width 319 height 37
type input "0544499999"
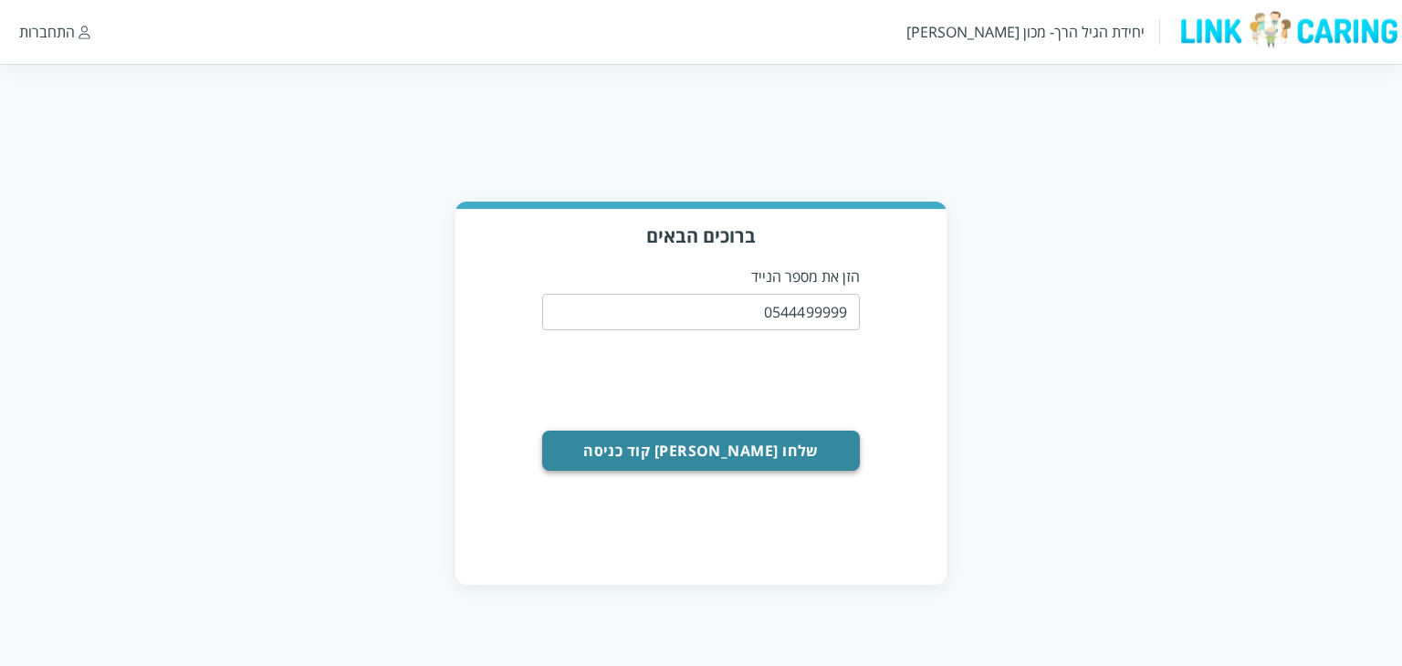
click at [696, 446] on button "שלחו [PERSON_NAME] קוד כניסה" at bounding box center [701, 451] width 319 height 40
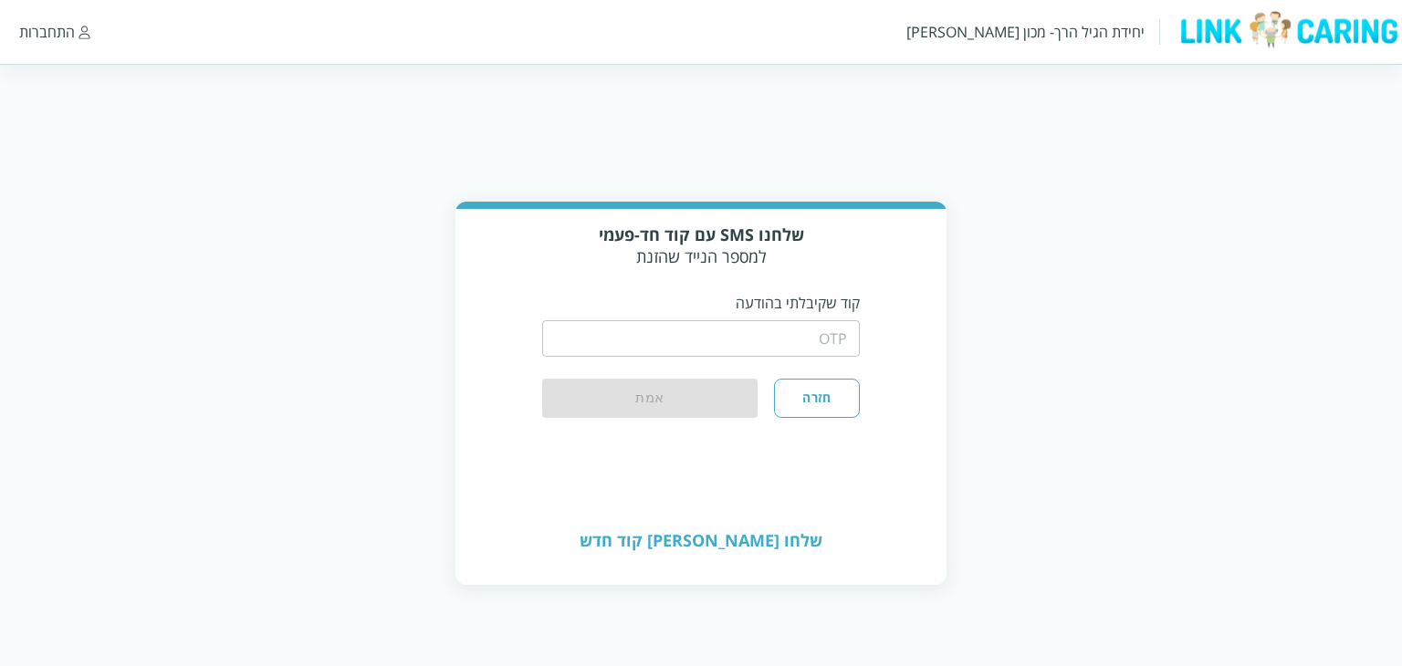
click at [795, 339] on input "string" at bounding box center [701, 338] width 319 height 37
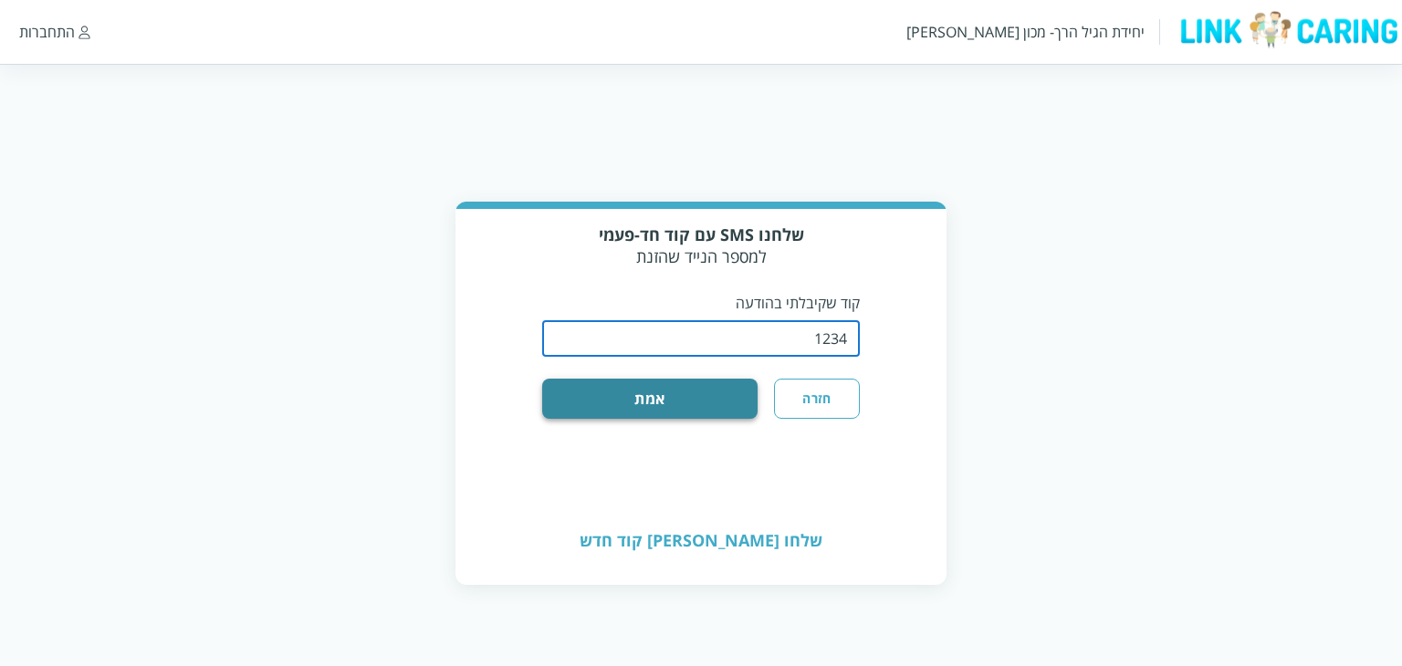
type input "1234"
click at [683, 406] on button "אמת" at bounding box center [650, 399] width 216 height 40
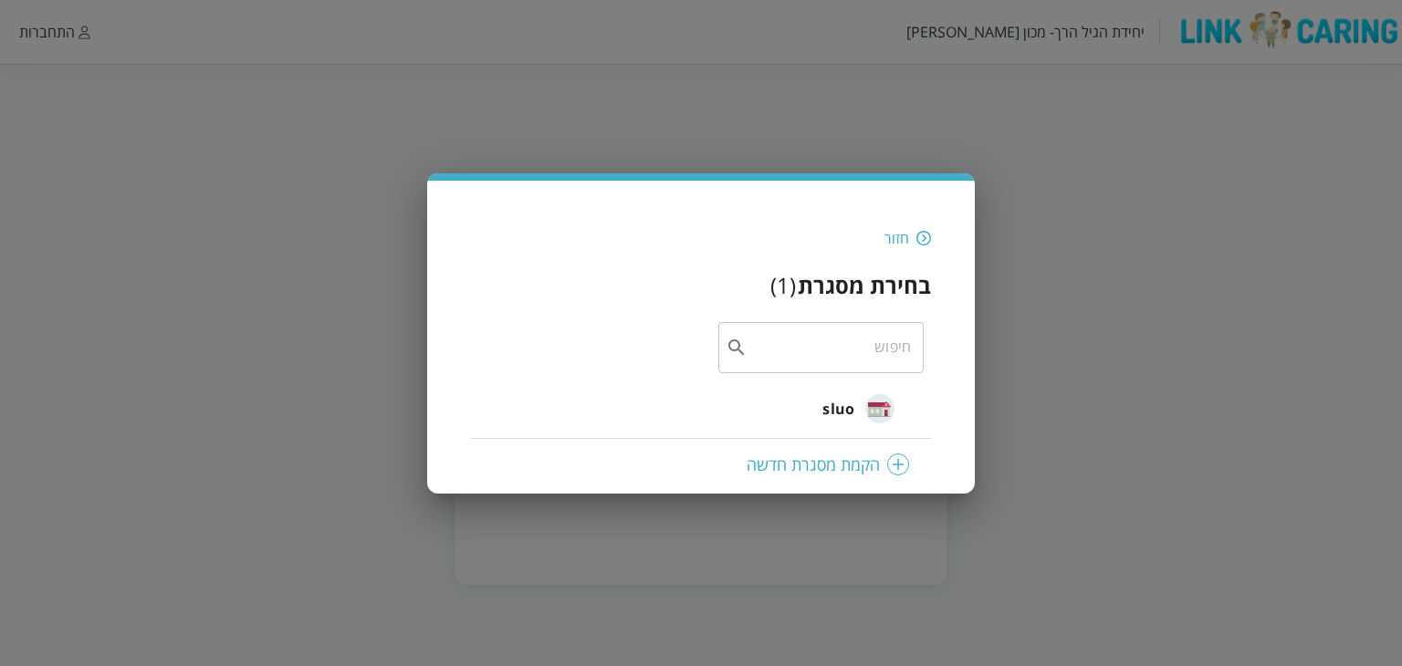
click at [905, 235] on div "חזור" at bounding box center [897, 238] width 25 height 20
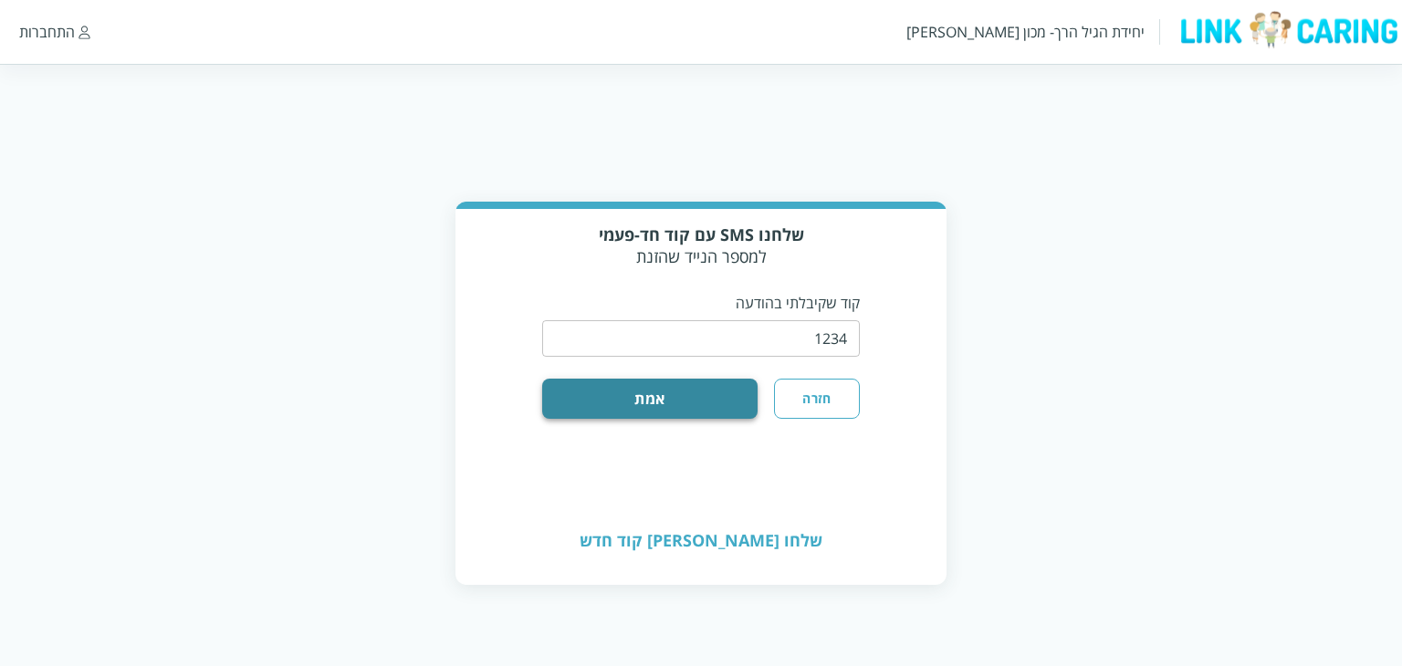
click at [657, 406] on button "אמת" at bounding box center [650, 399] width 216 height 40
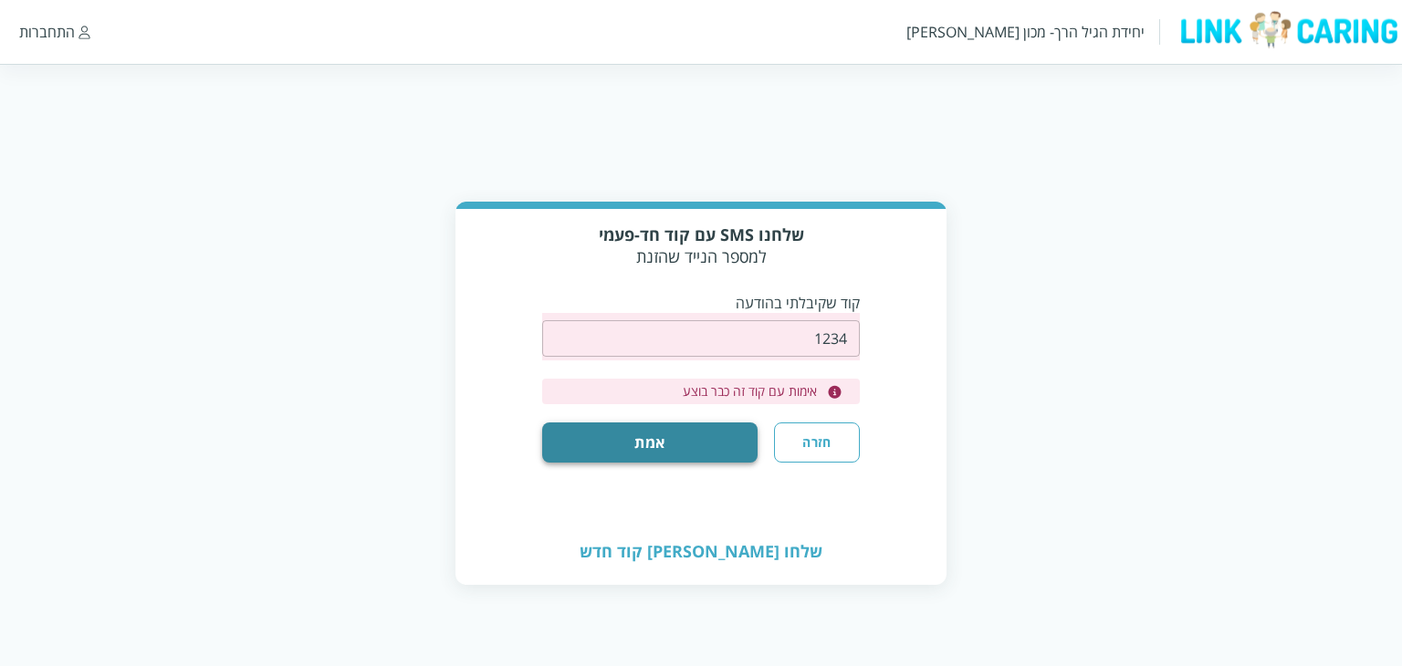
click at [708, 447] on button "אמת" at bounding box center [650, 443] width 216 height 40
click at [707, 550] on div "שלחו [PERSON_NAME] קוד חדש" at bounding box center [701, 551] width 491 height 64
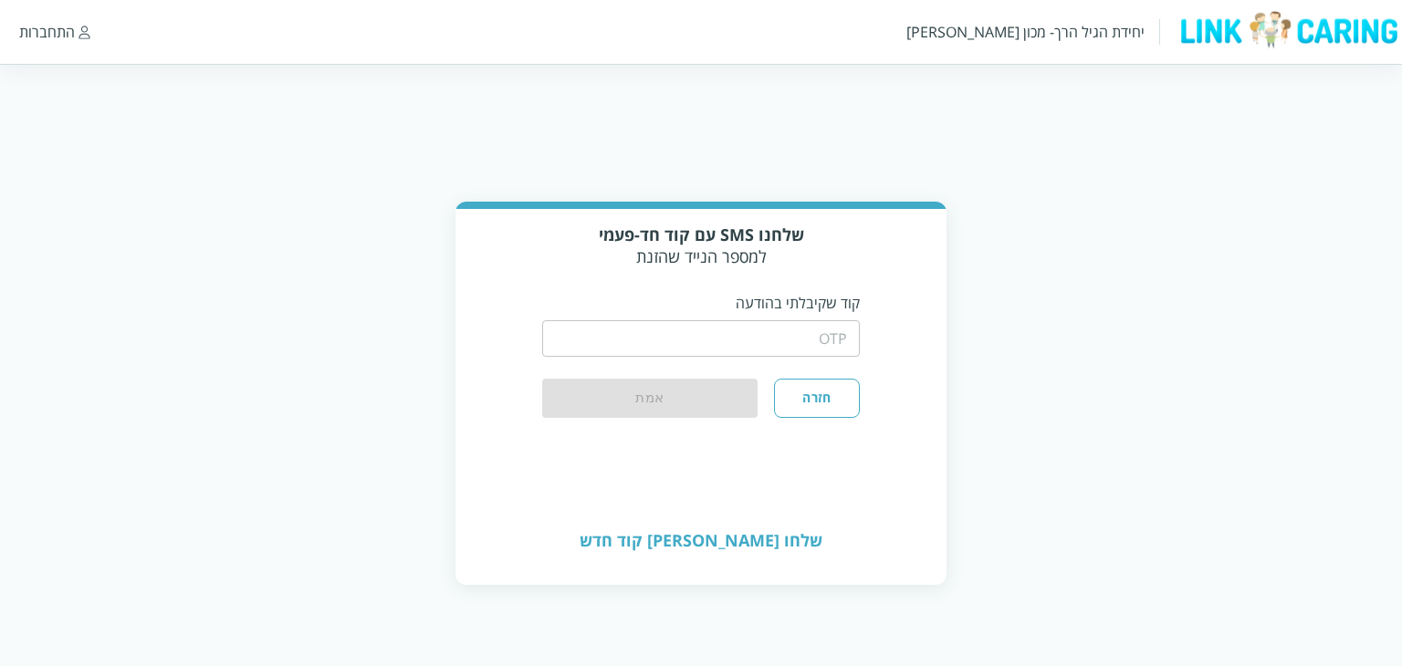
click at [799, 341] on input "string" at bounding box center [701, 338] width 319 height 37
type input "1234"
click at [717, 405] on div "חזרה אמת" at bounding box center [701, 398] width 319 height 38
click at [587, 383] on div "חזרה אמת" at bounding box center [701, 398] width 319 height 38
click at [813, 404] on button "חזרה" at bounding box center [817, 398] width 86 height 38
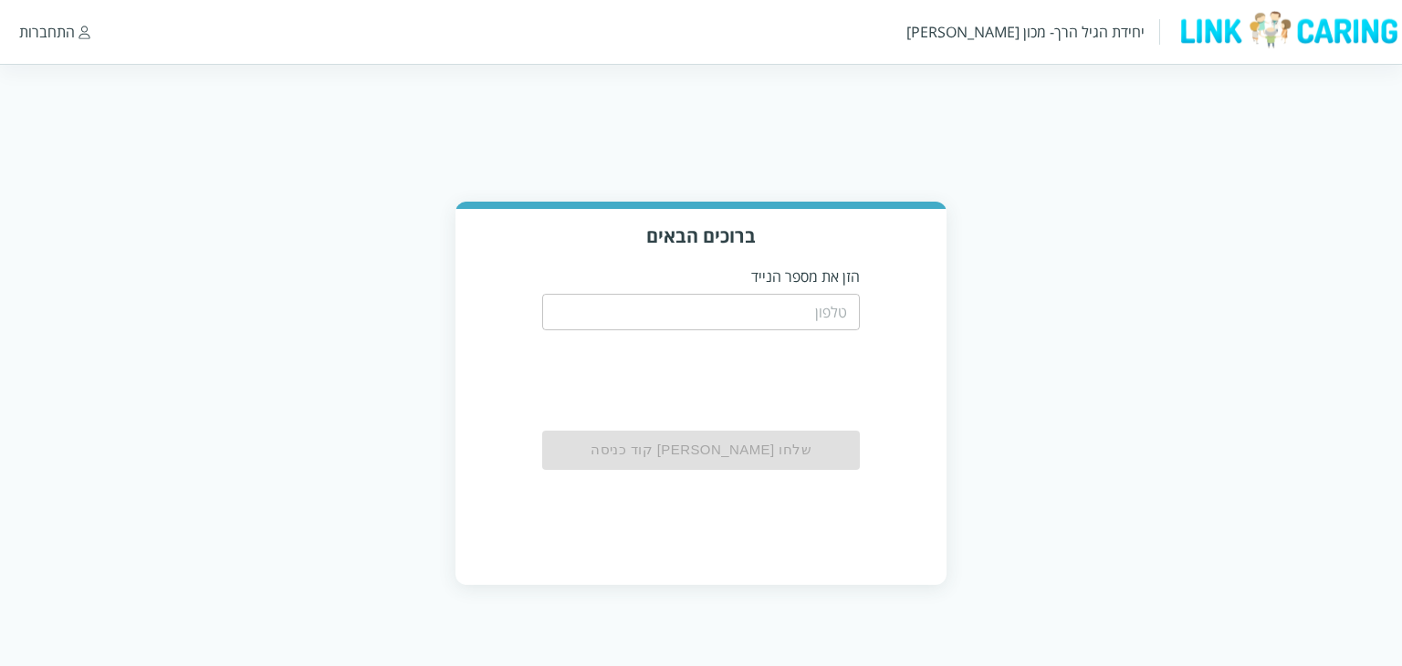
click at [802, 320] on input "tel" at bounding box center [701, 312] width 319 height 37
type input "0544499999"
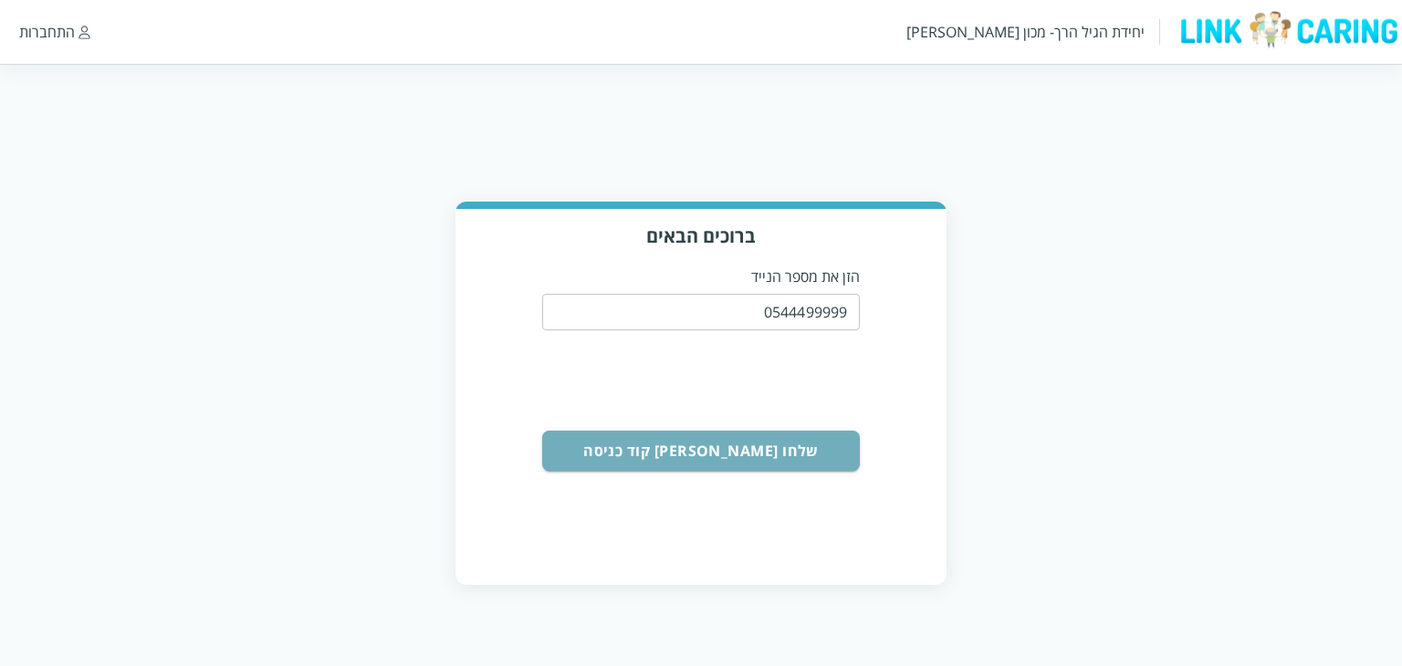
click at [822, 440] on button "שלחו [PERSON_NAME] קוד כניסה" at bounding box center [701, 451] width 319 height 40
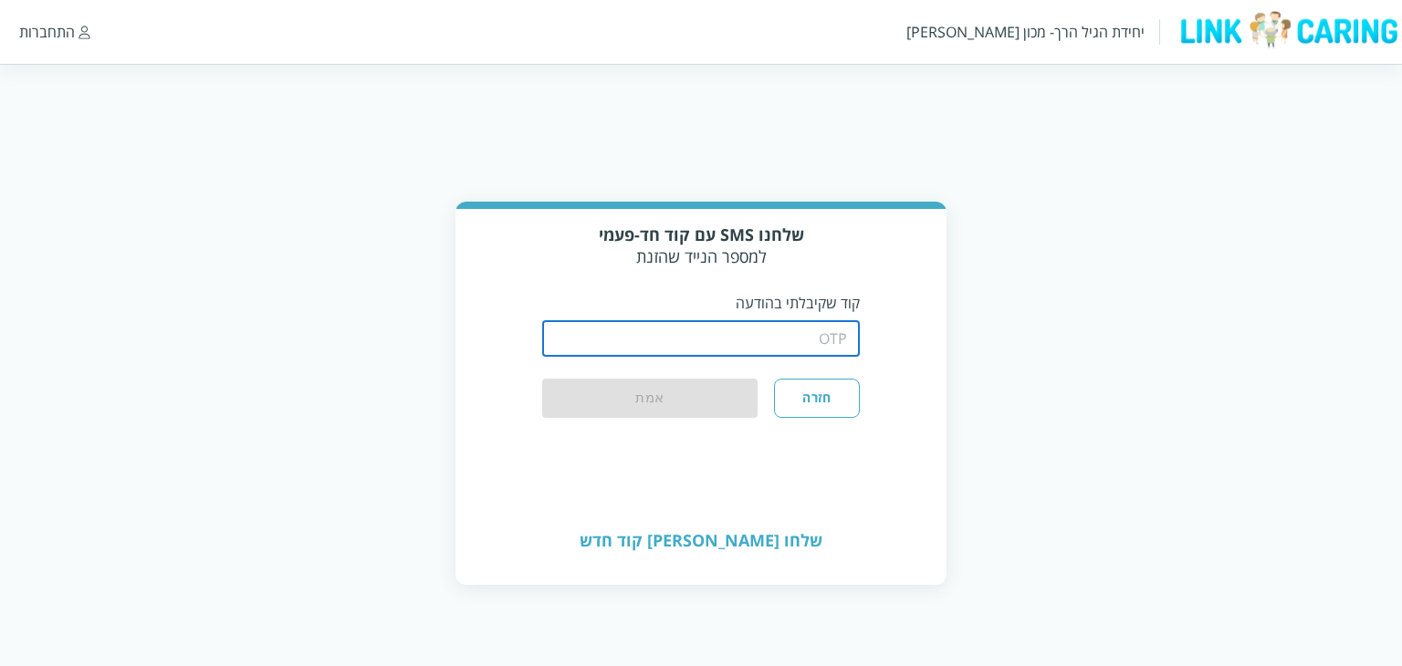
click at [836, 343] on input "string" at bounding box center [701, 338] width 319 height 37
type input "1234"
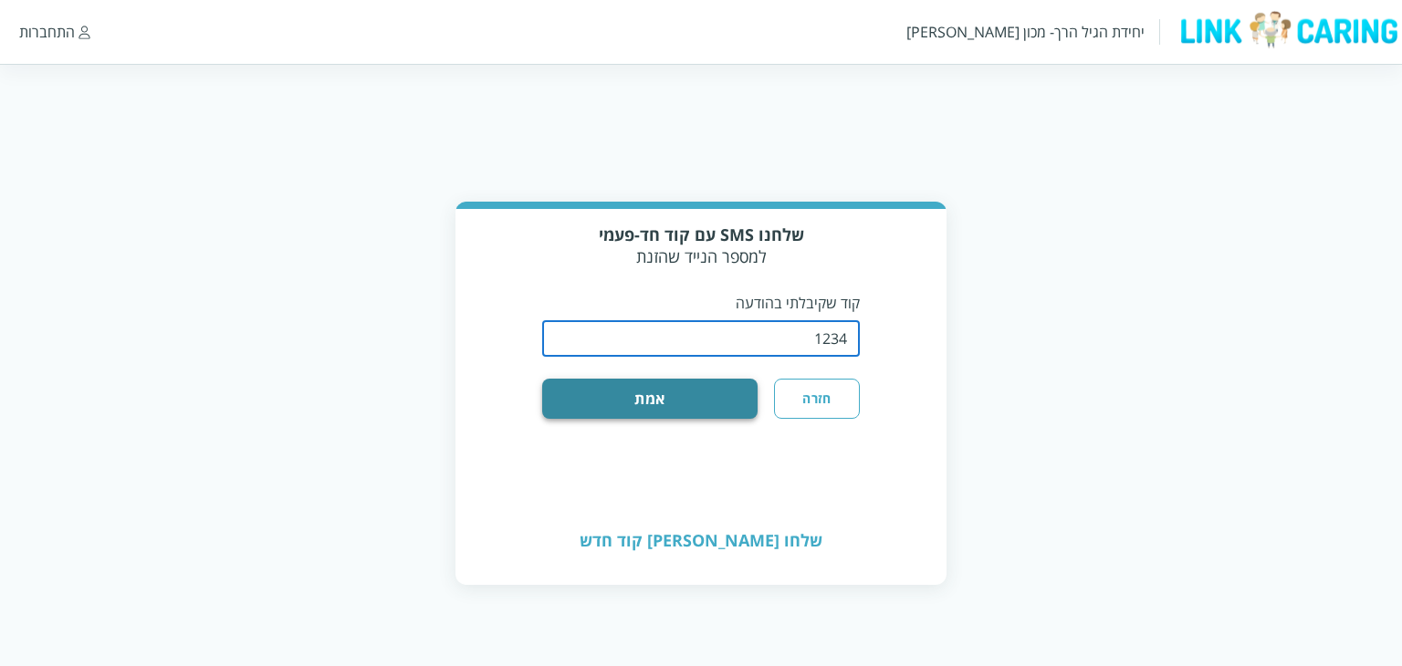
click at [707, 411] on button "אמת" at bounding box center [650, 399] width 216 height 40
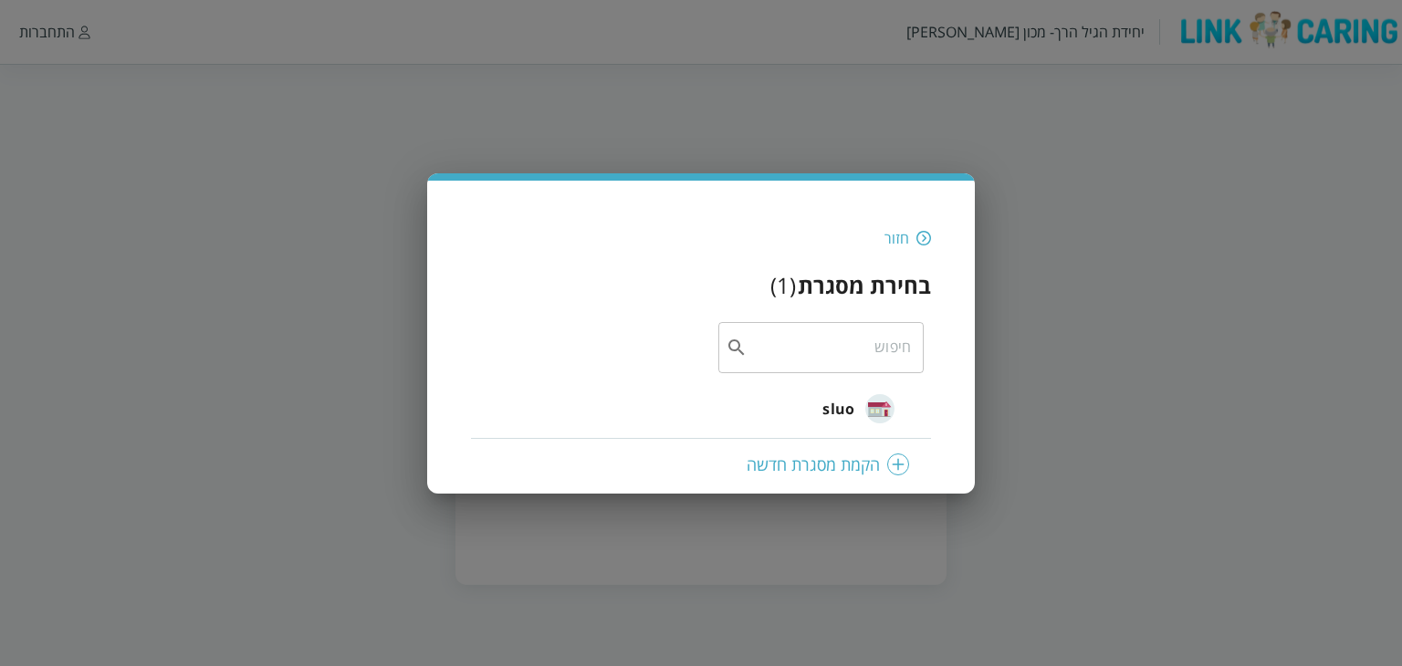
click at [762, 412] on li "sluo" at bounding box center [701, 410] width 460 height 58
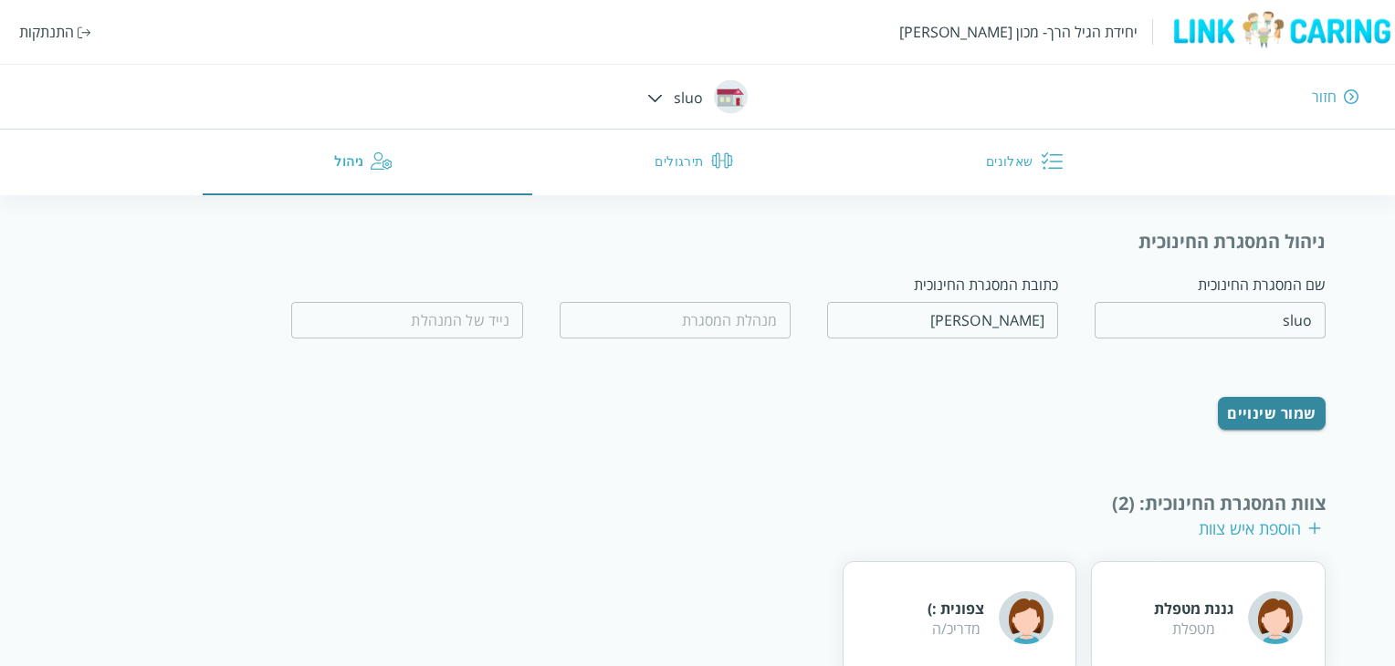
click at [690, 164] on button "תירגולים" at bounding box center [697, 163] width 330 height 66
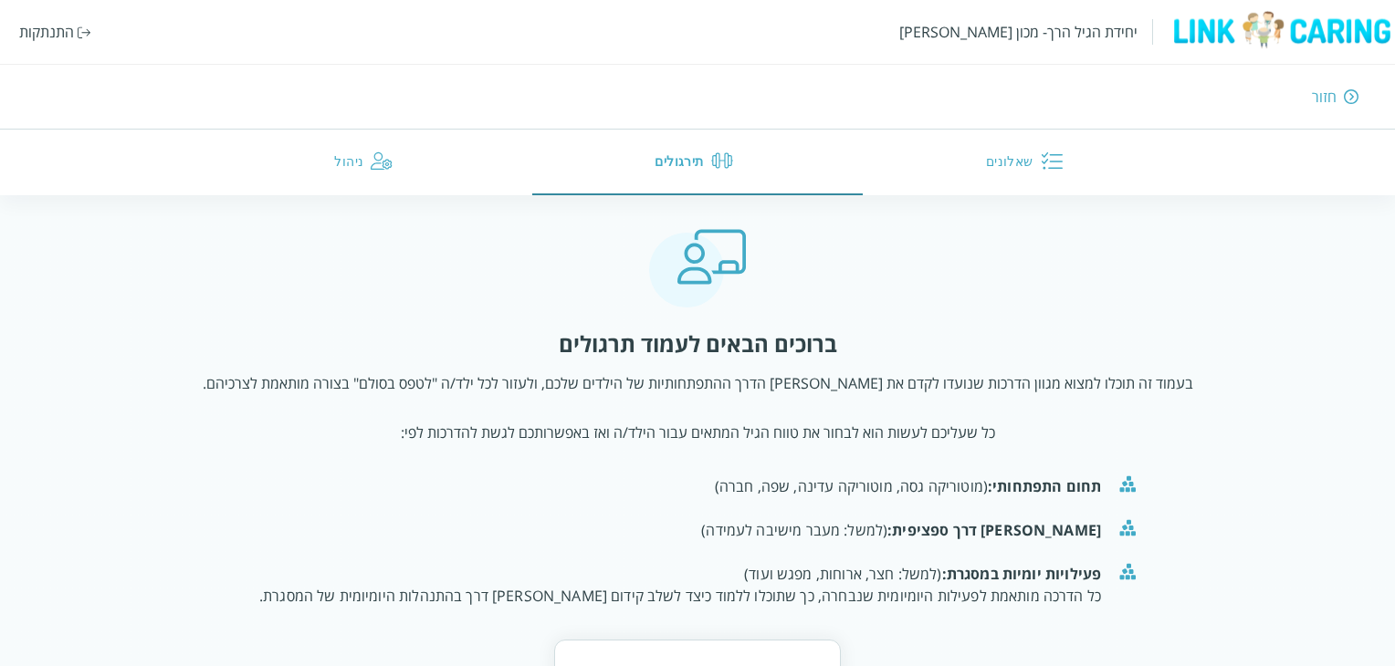
scroll to position [124, 0]
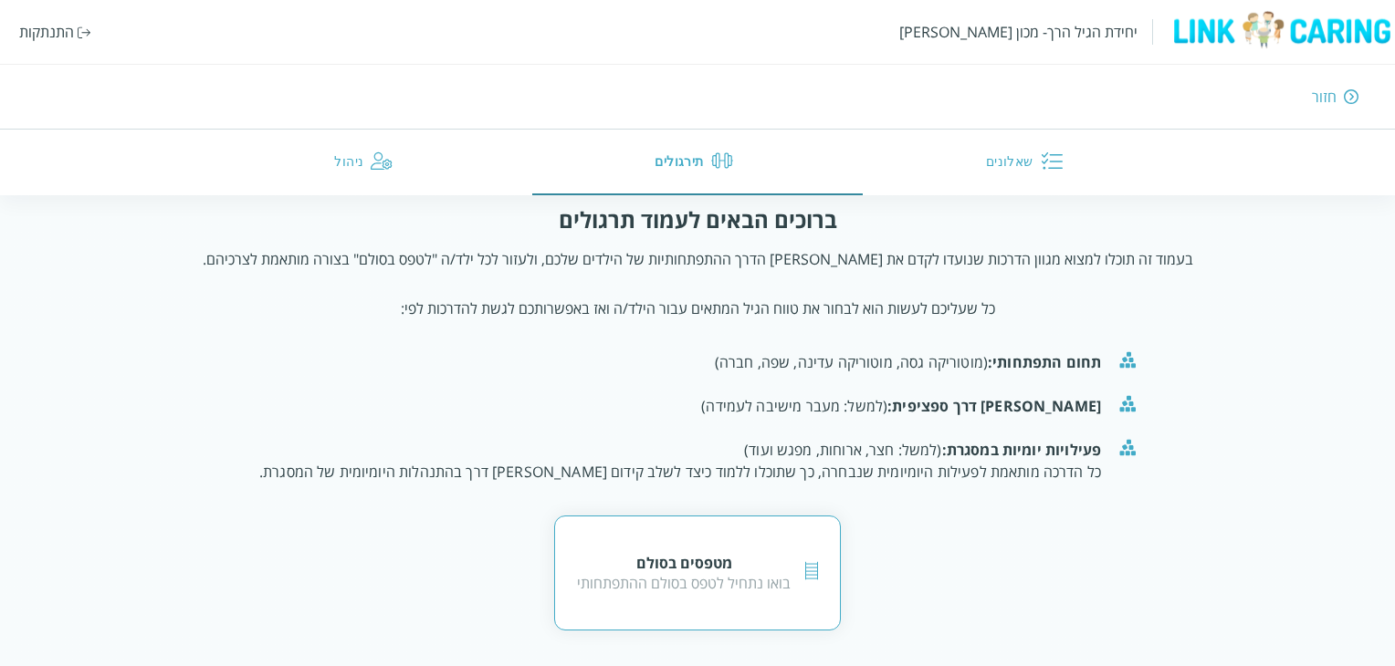
click at [718, 569] on div "מטפסים בסולם" at bounding box center [684, 563] width 214 height 20
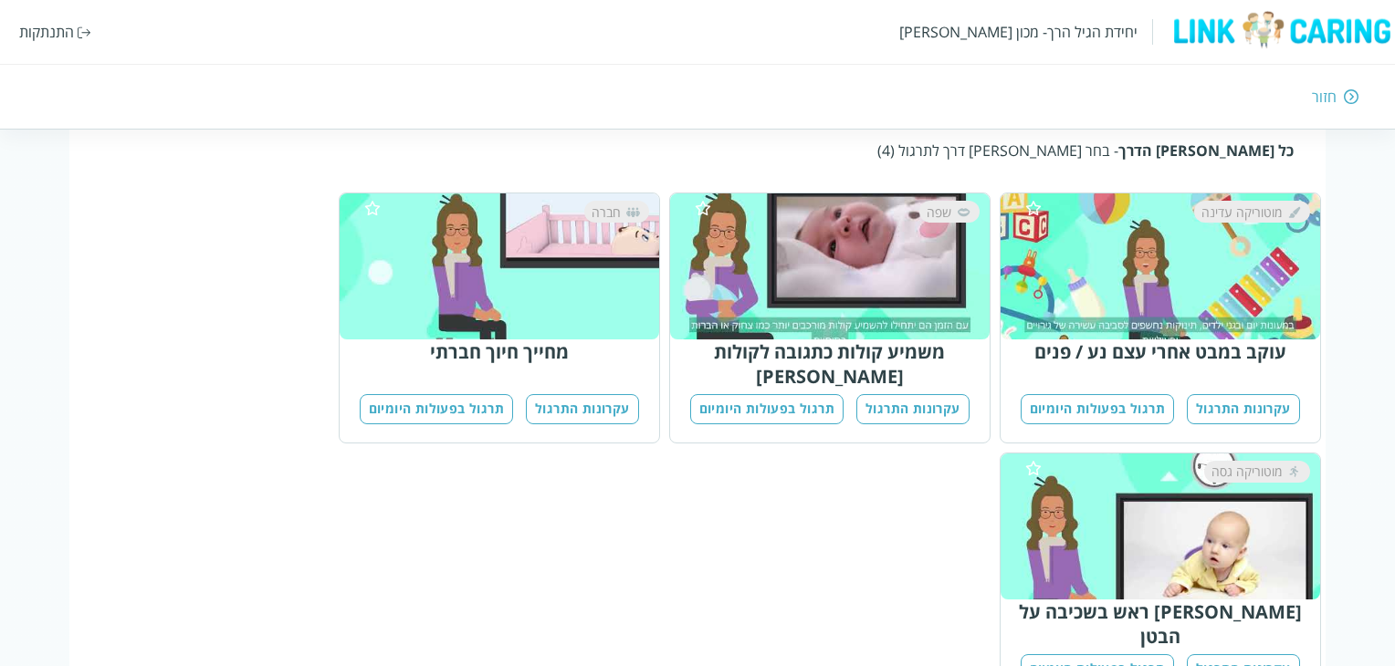
click at [756, 394] on button "תרגול בפעולות היומיום" at bounding box center [766, 409] width 153 height 30
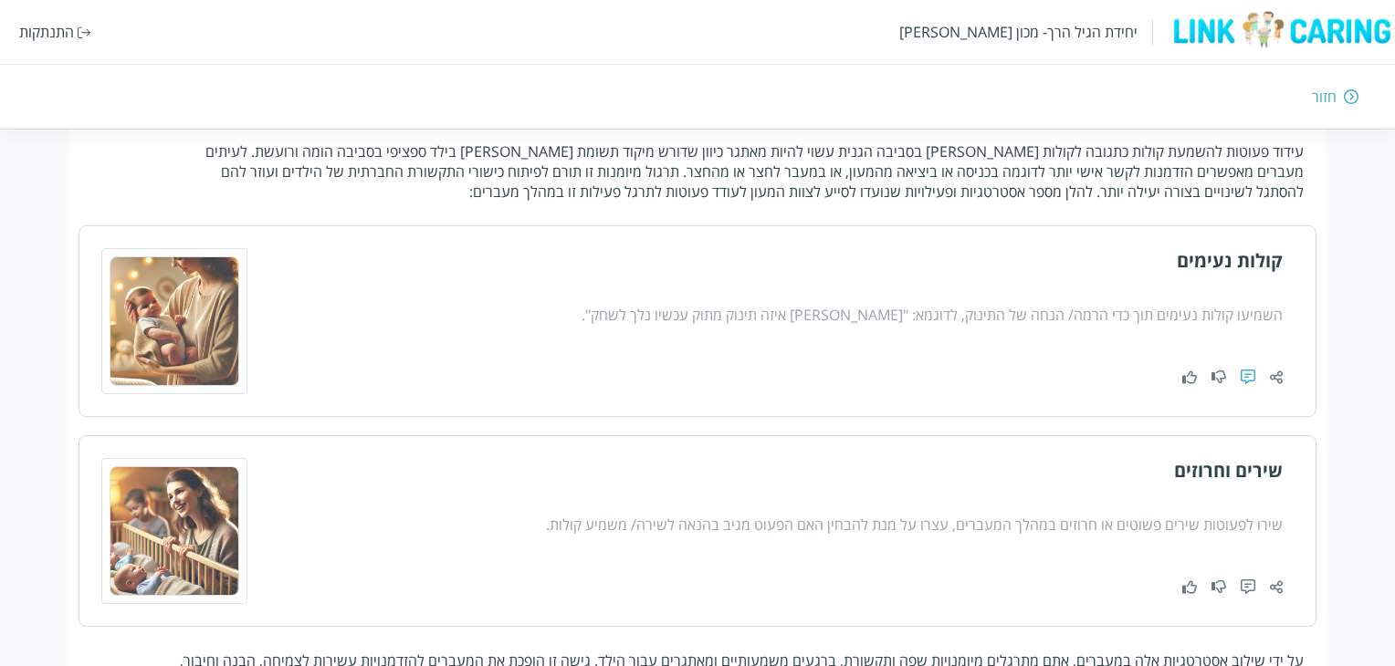
scroll to position [591, 0]
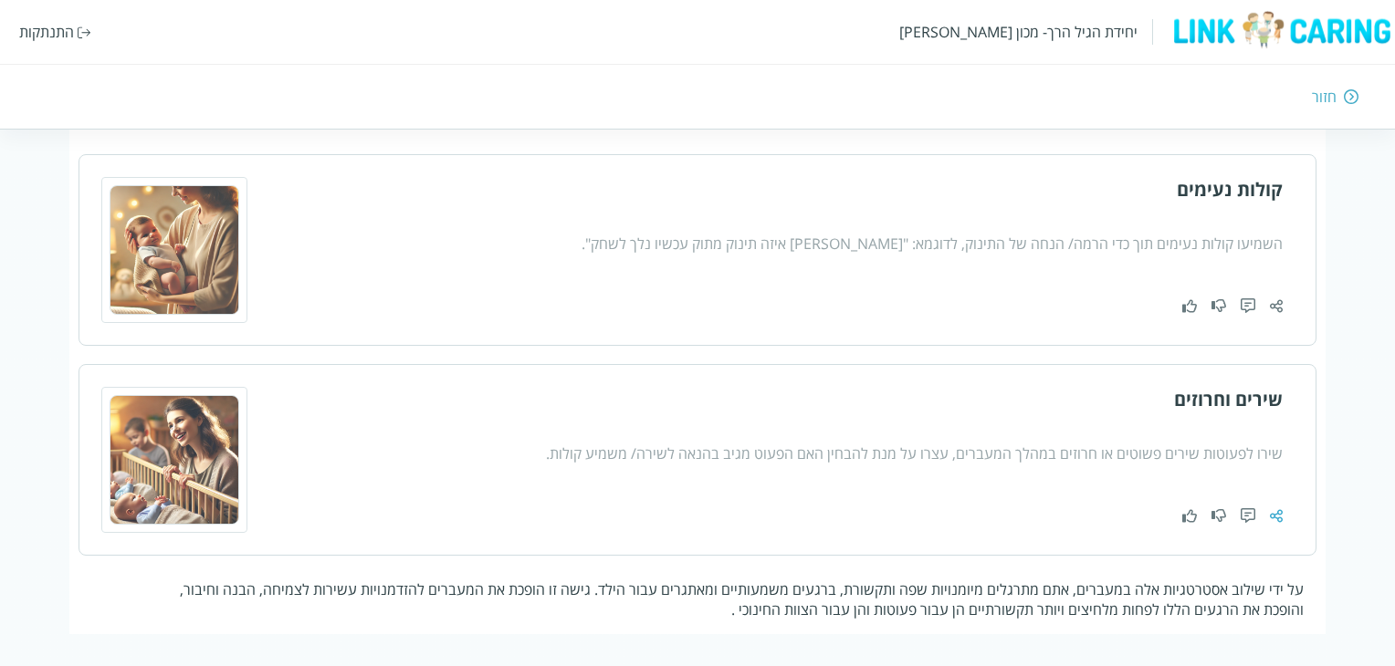
click at [1280, 508] on img at bounding box center [1276, 516] width 13 height 16
click at [1273, 300] on img at bounding box center [1276, 307] width 13 height 16
click at [1276, 304] on img at bounding box center [1276, 307] width 13 height 16
click at [1273, 508] on img at bounding box center [1276, 516] width 13 height 16
click at [1274, 512] on img at bounding box center [1276, 516] width 13 height 16
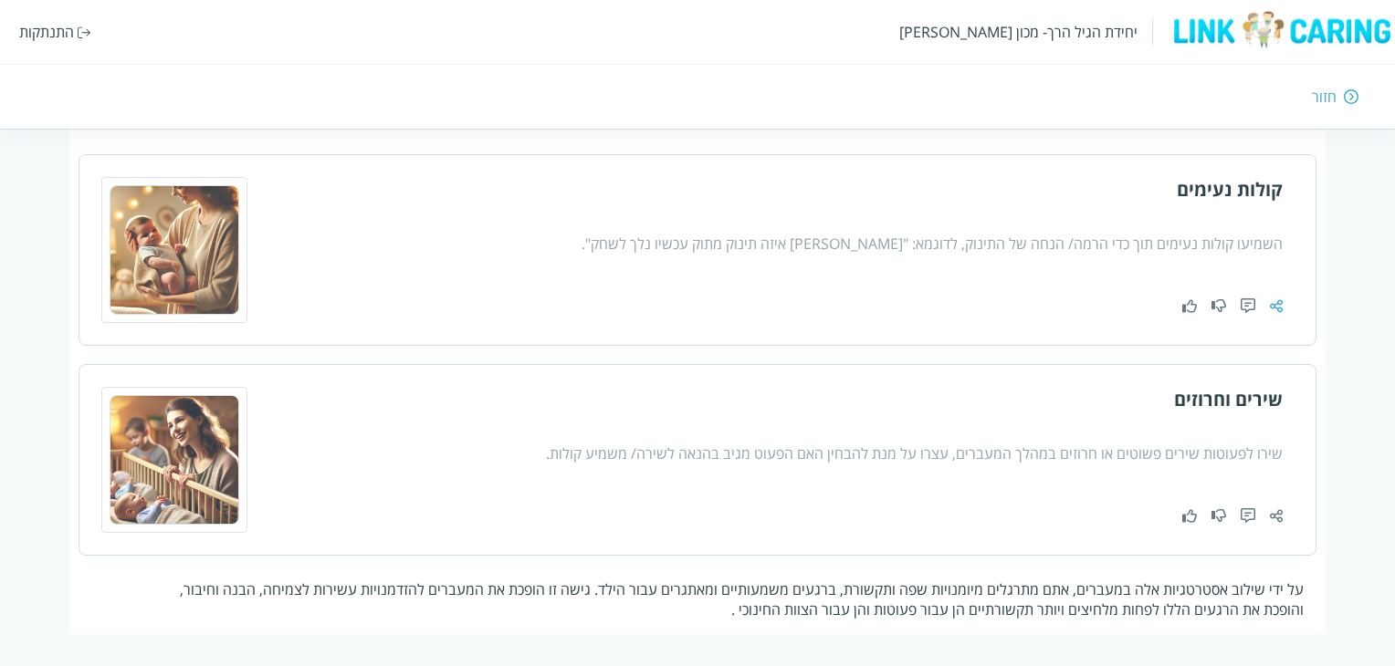
click at [1274, 299] on img at bounding box center [1276, 307] width 13 height 16
click at [1277, 508] on img at bounding box center [1276, 516] width 13 height 16
click at [1316, 98] on div "חזור" at bounding box center [1324, 97] width 25 height 20
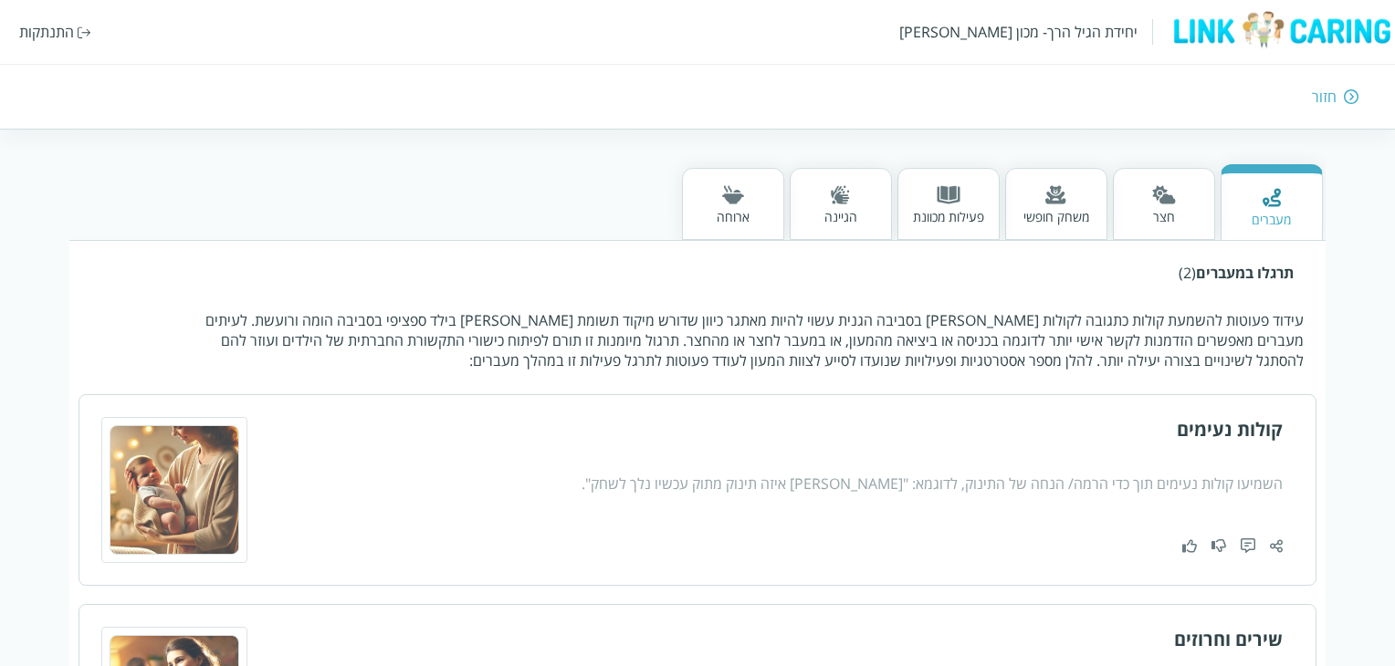
click at [1253, 539] on img at bounding box center [1248, 547] width 15 height 16
click at [1249, 540] on img at bounding box center [1248, 547] width 15 height 16
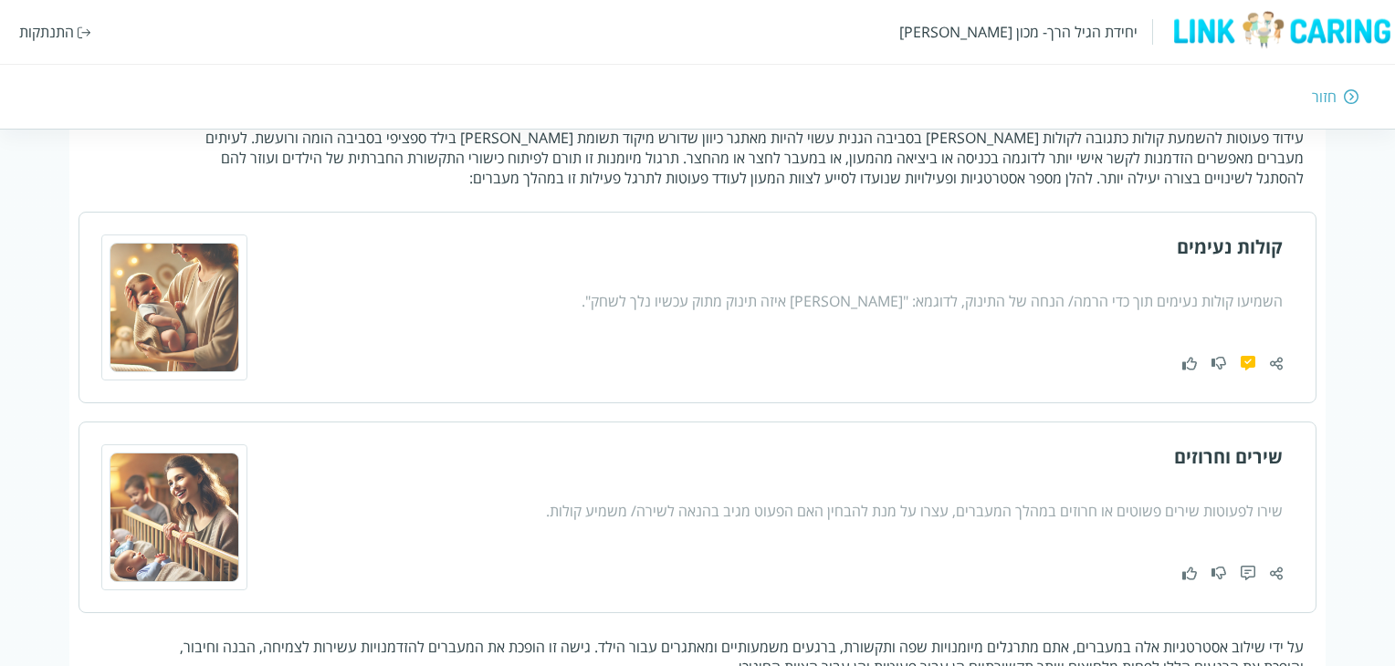
click at [1253, 368] on div at bounding box center [892, 368] width 780 height 25
click at [1250, 357] on img at bounding box center [1248, 364] width 15 height 16
click at [1251, 362] on img at bounding box center [1248, 364] width 15 height 16
click at [1252, 566] on img at bounding box center [1248, 574] width 15 height 16
click at [1253, 572] on img at bounding box center [1248, 574] width 15 height 16
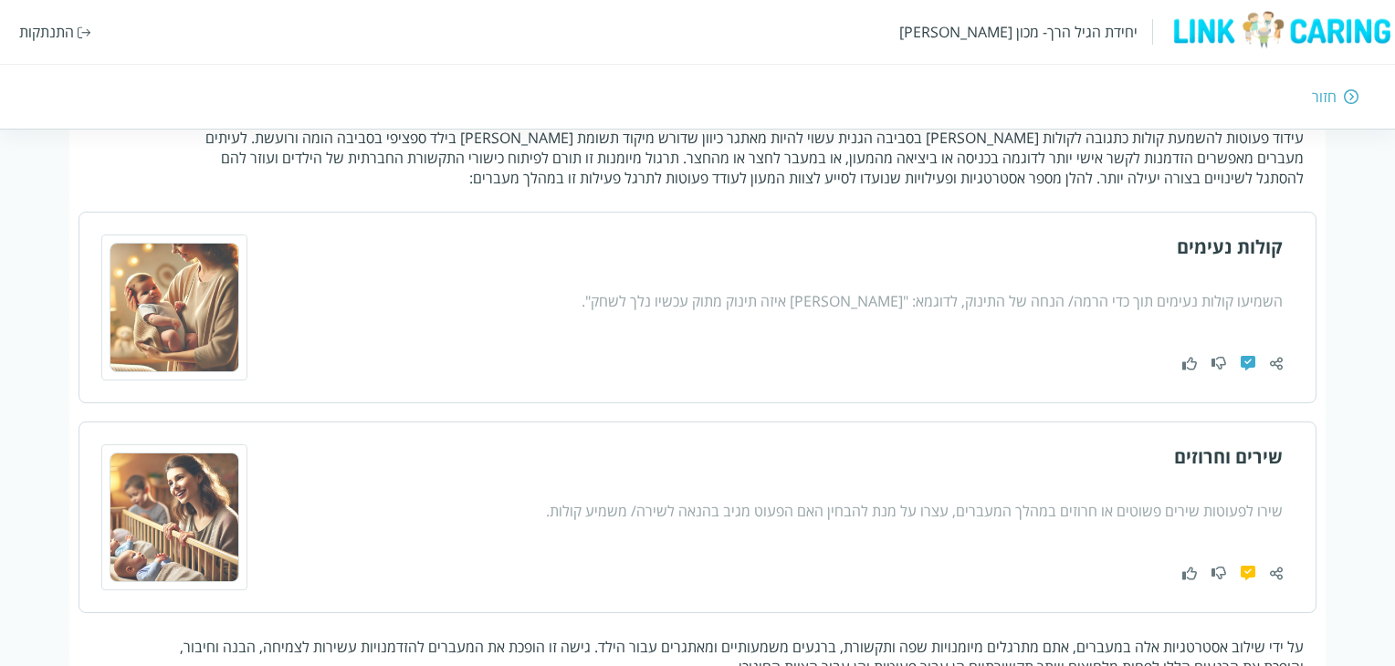
click at [1248, 360] on img at bounding box center [1248, 364] width 15 height 16
click at [1250, 362] on img at bounding box center [1248, 364] width 15 height 16
click at [1242, 576] on img at bounding box center [1248, 574] width 15 height 16
click at [1243, 571] on img at bounding box center [1248, 574] width 15 height 16
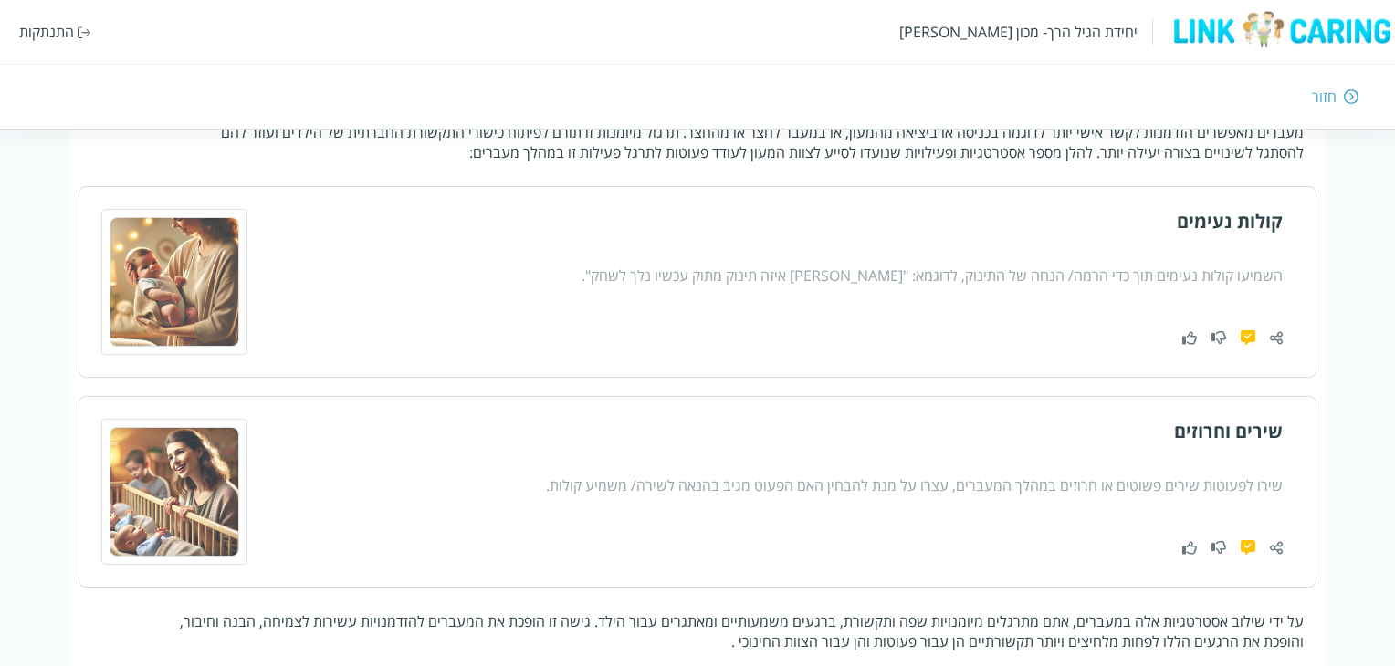
scroll to position [591, 0]
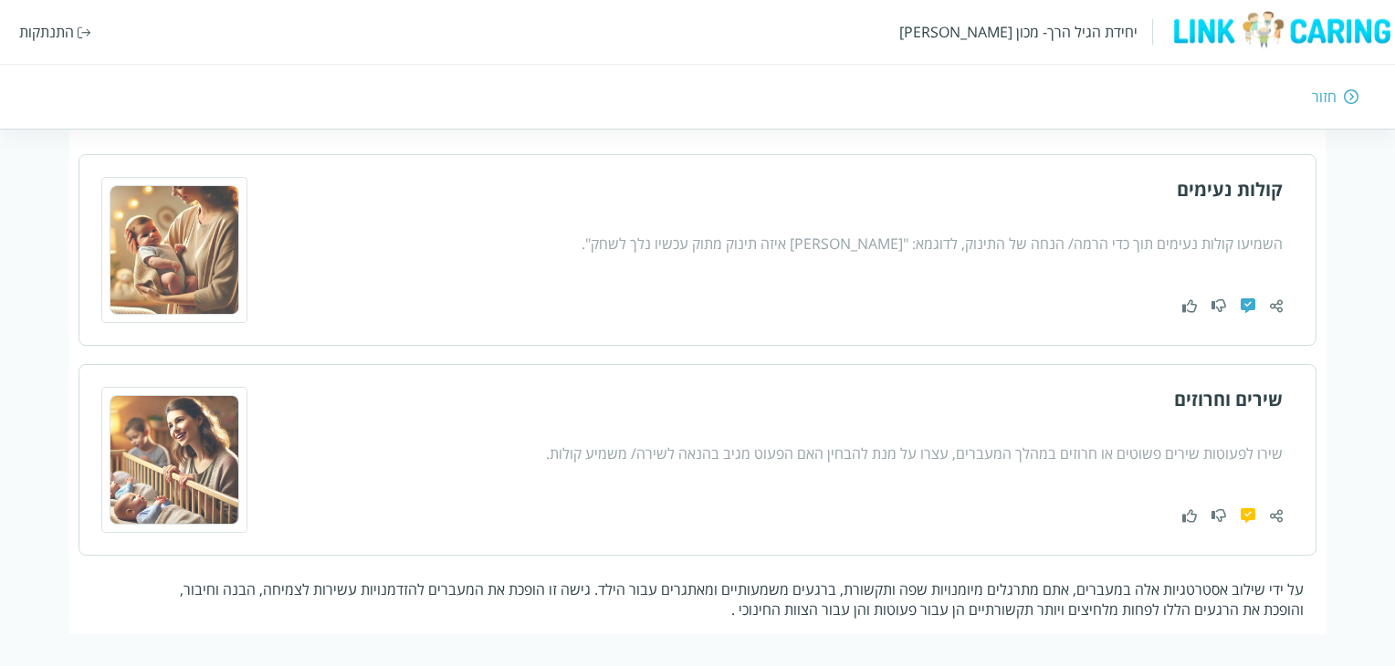
click at [1249, 302] on img at bounding box center [1248, 307] width 15 height 16
click at [1250, 299] on img at bounding box center [1248, 307] width 15 height 16
